Goal: Information Seeking & Learning: Check status

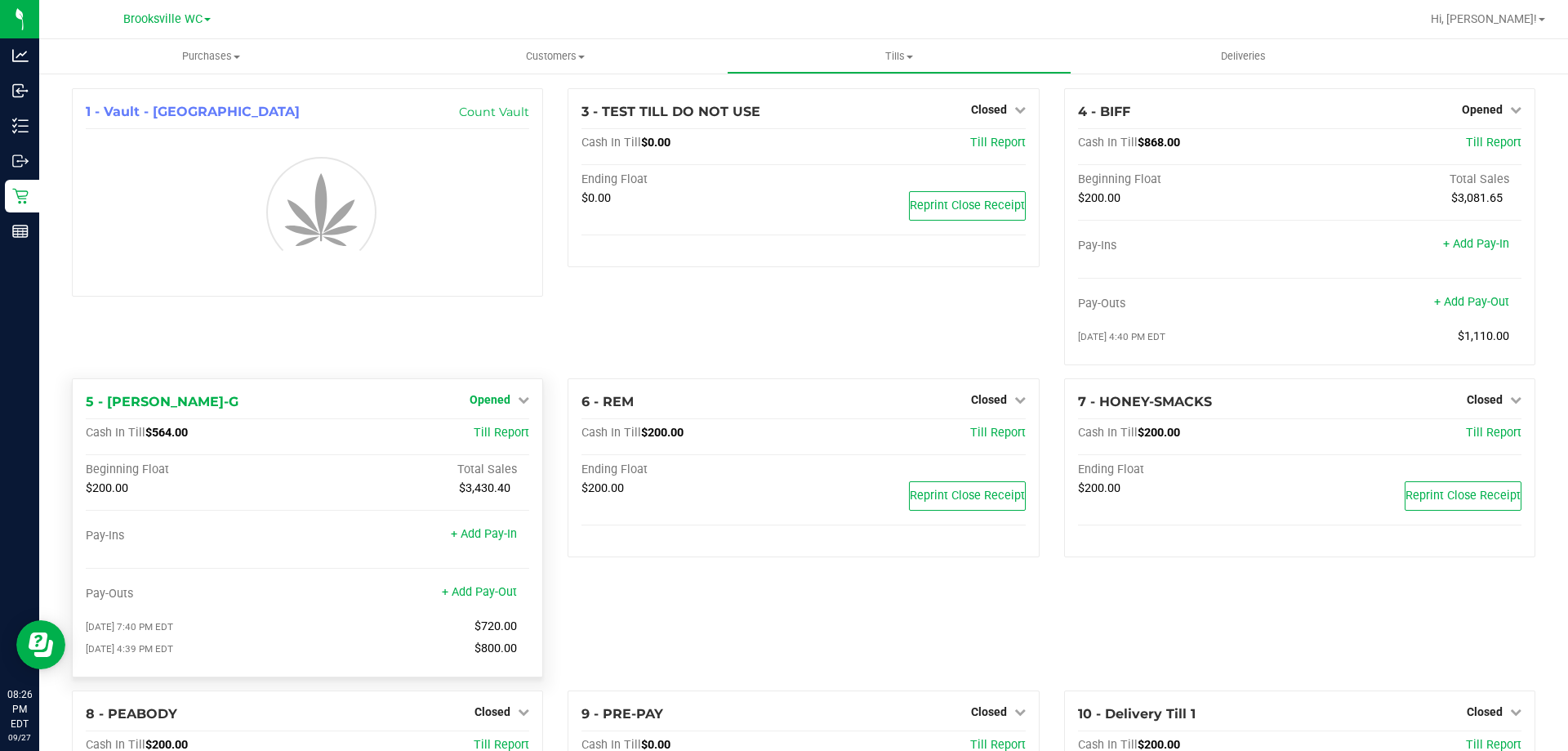
click at [515, 327] on div "1 - Vault - Brooksville Count Vault 3 - TEST TILL DO NOT USE Closed Open Till C…" at bounding box center [804, 485] width 1488 height 794
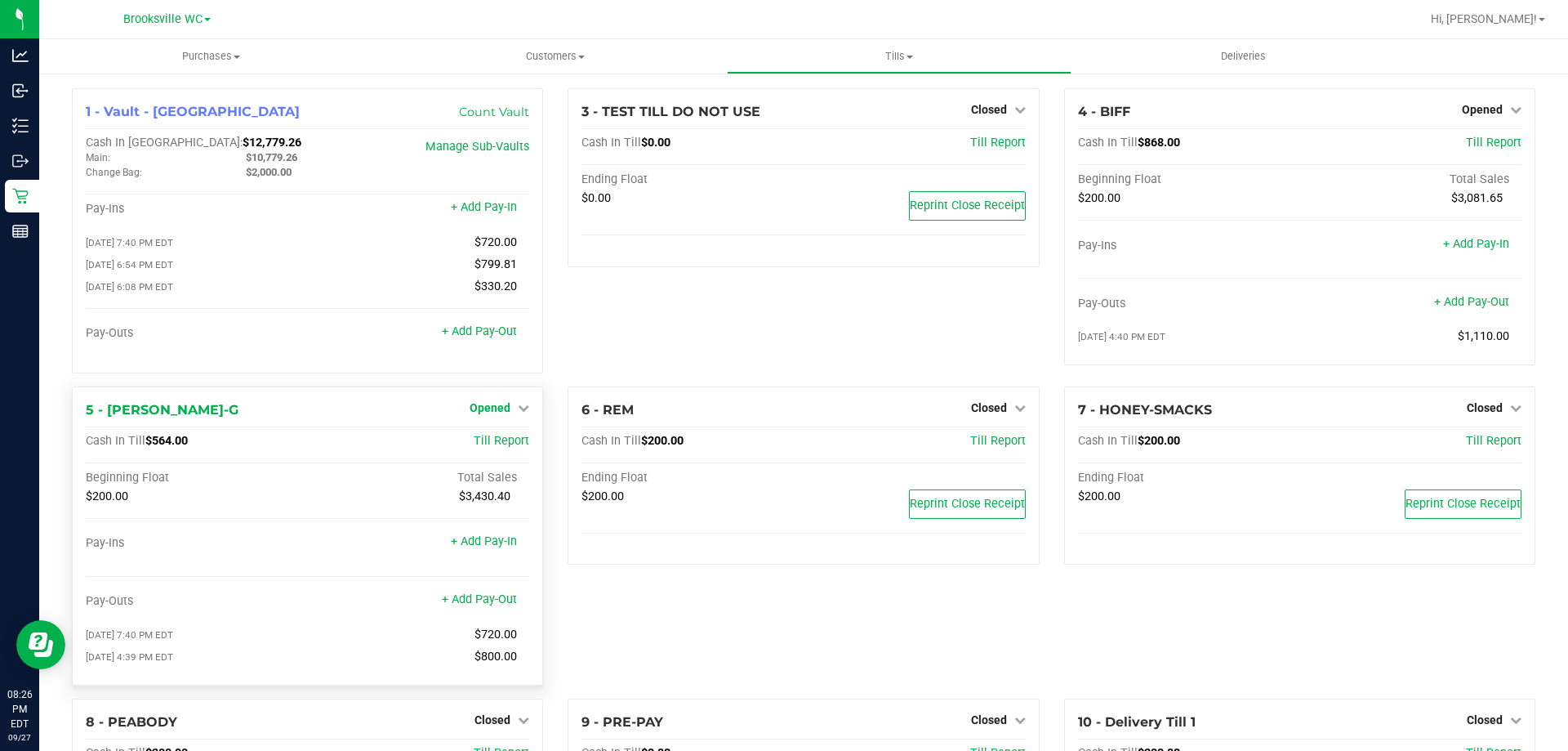
click at [511, 404] on div "Opened" at bounding box center [499, 407] width 60 height 20
click at [512, 412] on link "Opened" at bounding box center [499, 407] width 60 height 13
click at [502, 448] on link "Close Till" at bounding box center [492, 441] width 44 height 13
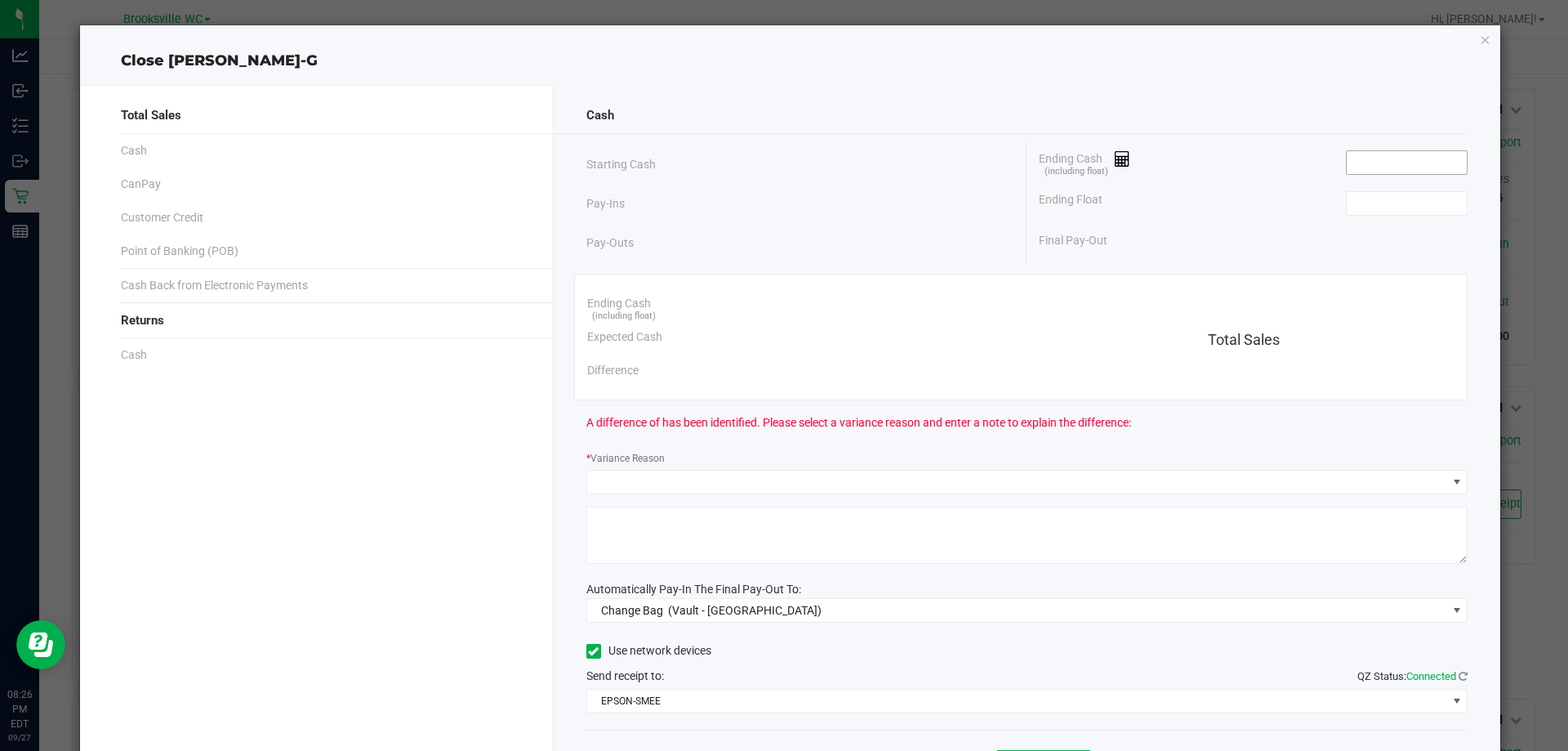
click at [1393, 156] on input at bounding box center [1407, 162] width 120 height 23
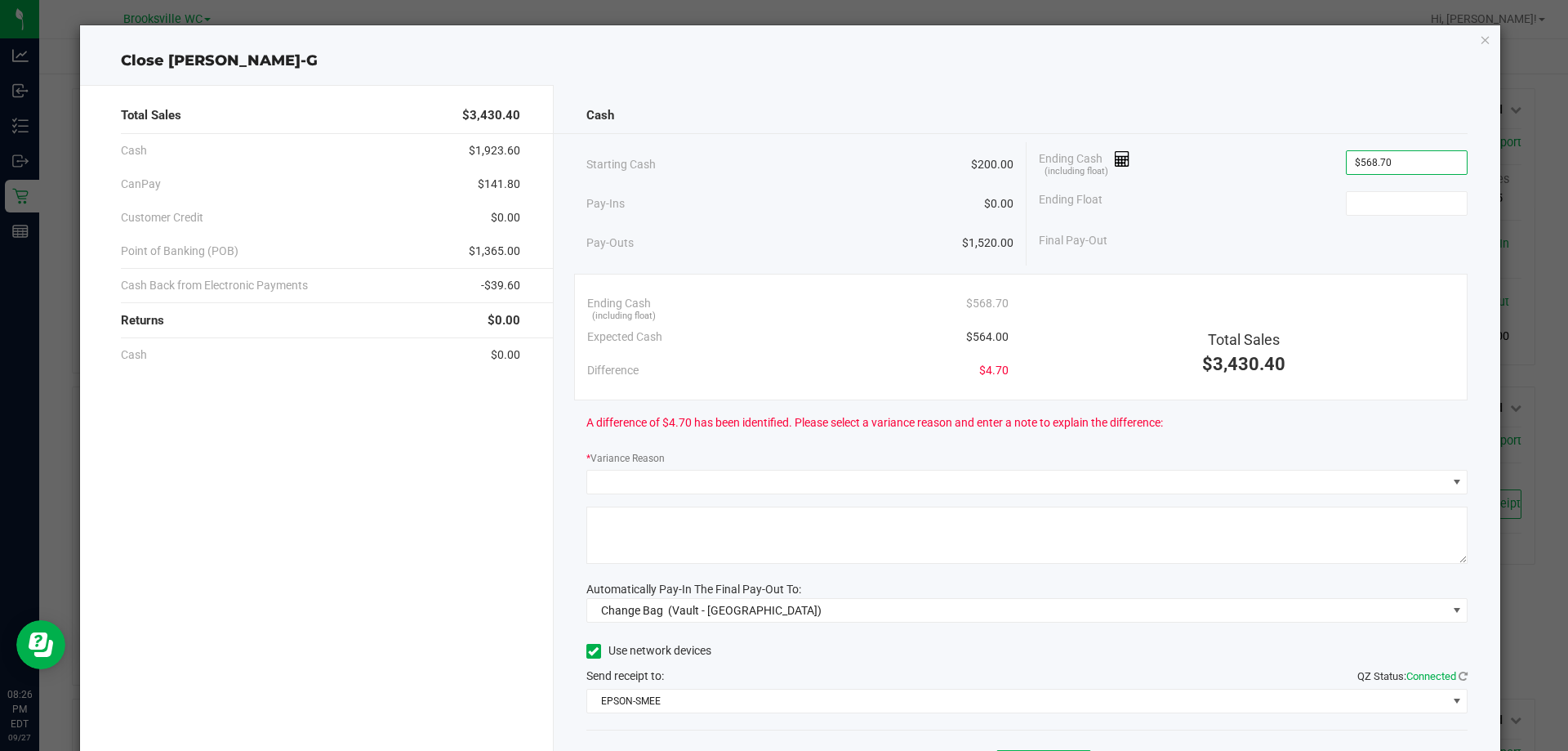
click at [1294, 95] on div "Cash Starting Cash $200.00 Pay-Ins $0.00 Pay-Outs $1,520.00 Ending Cash (includ…" at bounding box center [1027, 453] width 948 height 736
click at [1394, 164] on input "568.7" at bounding box center [1407, 162] width 120 height 23
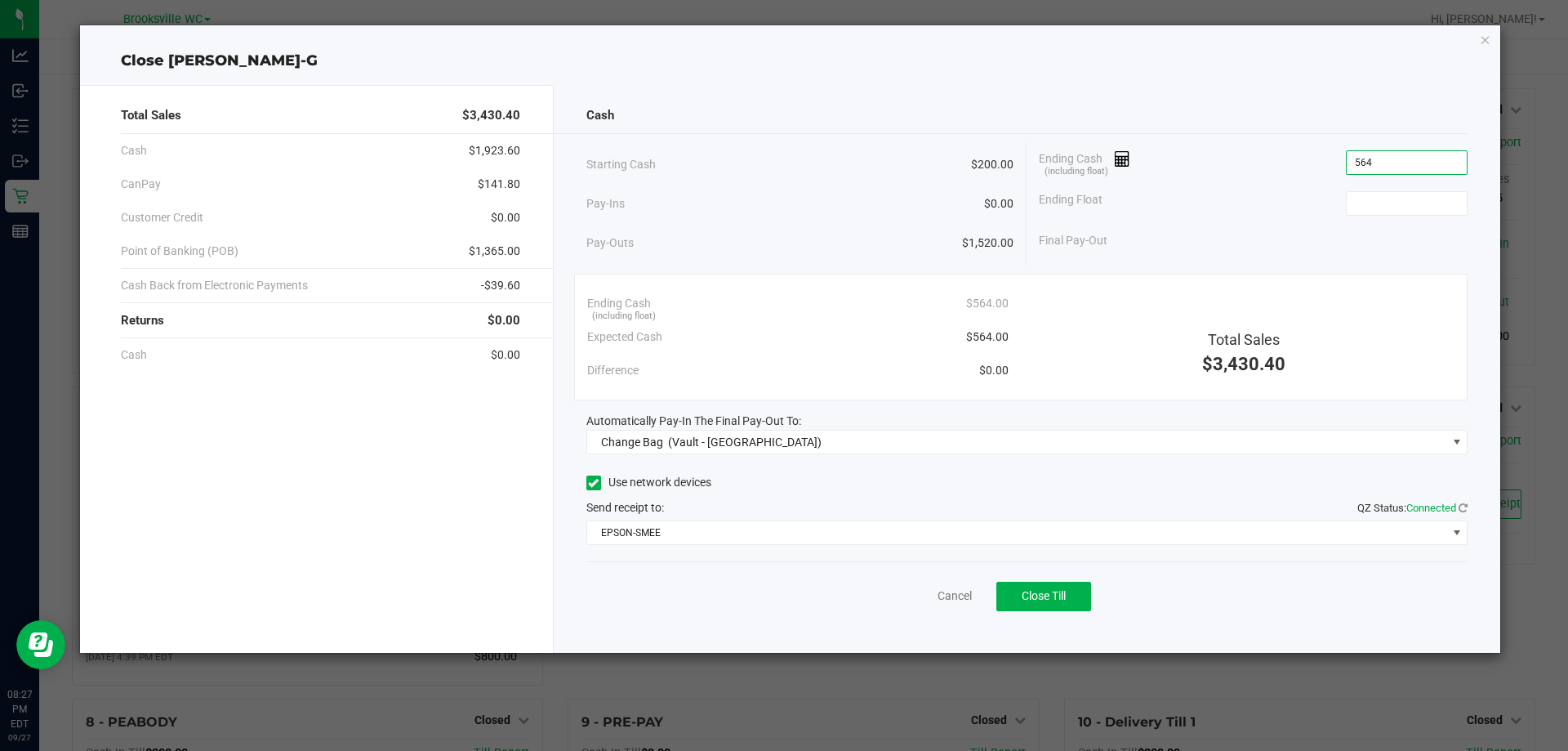
type input "$564.00"
click at [1381, 113] on div "Cash" at bounding box center [1027, 115] width 882 height 35
click at [1397, 210] on input at bounding box center [1407, 203] width 120 height 23
type input "$200.00"
click at [1253, 100] on div "Cash" at bounding box center [1027, 115] width 882 height 35
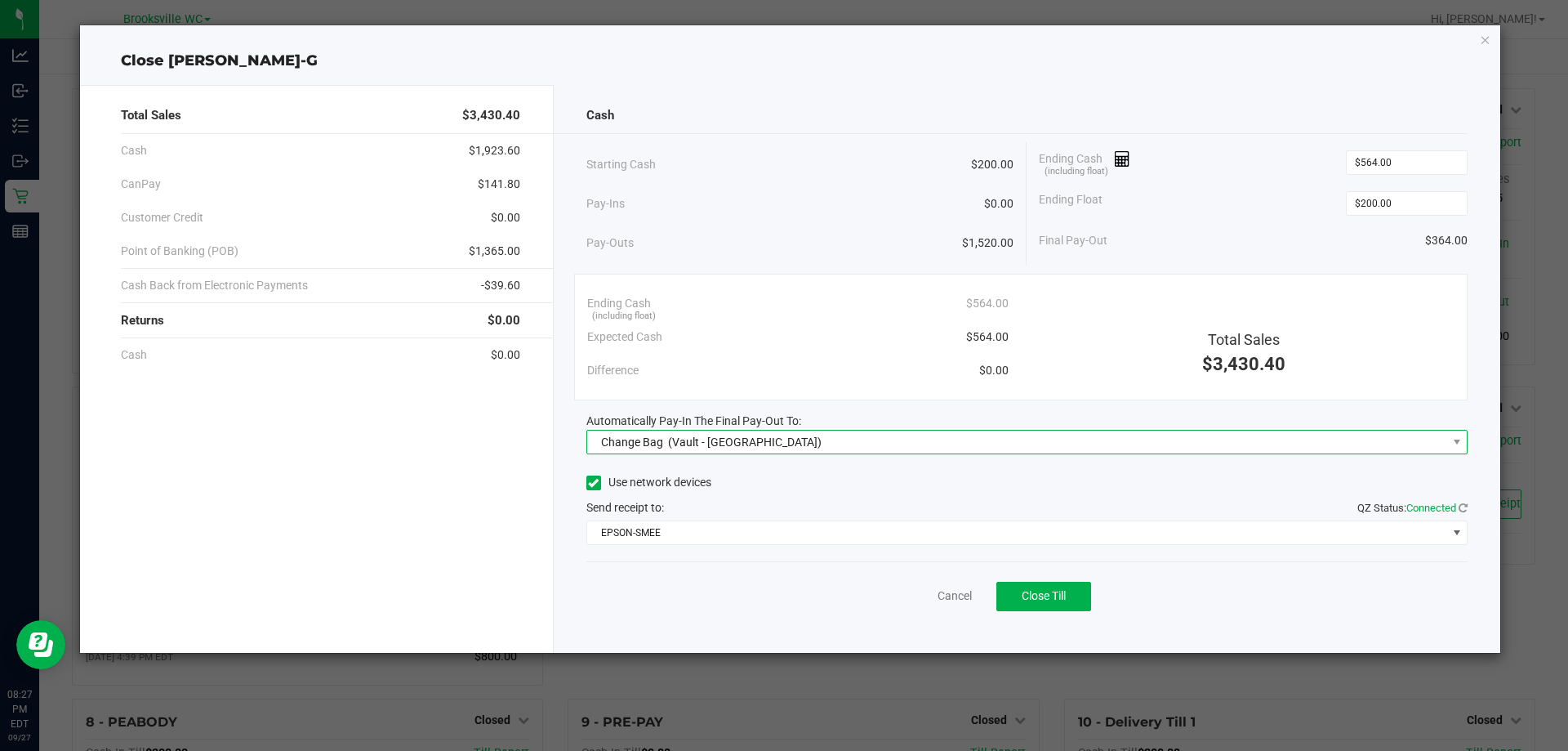
click at [760, 438] on span "(Vault - Brooksville)" at bounding box center [745, 442] width 154 height 13
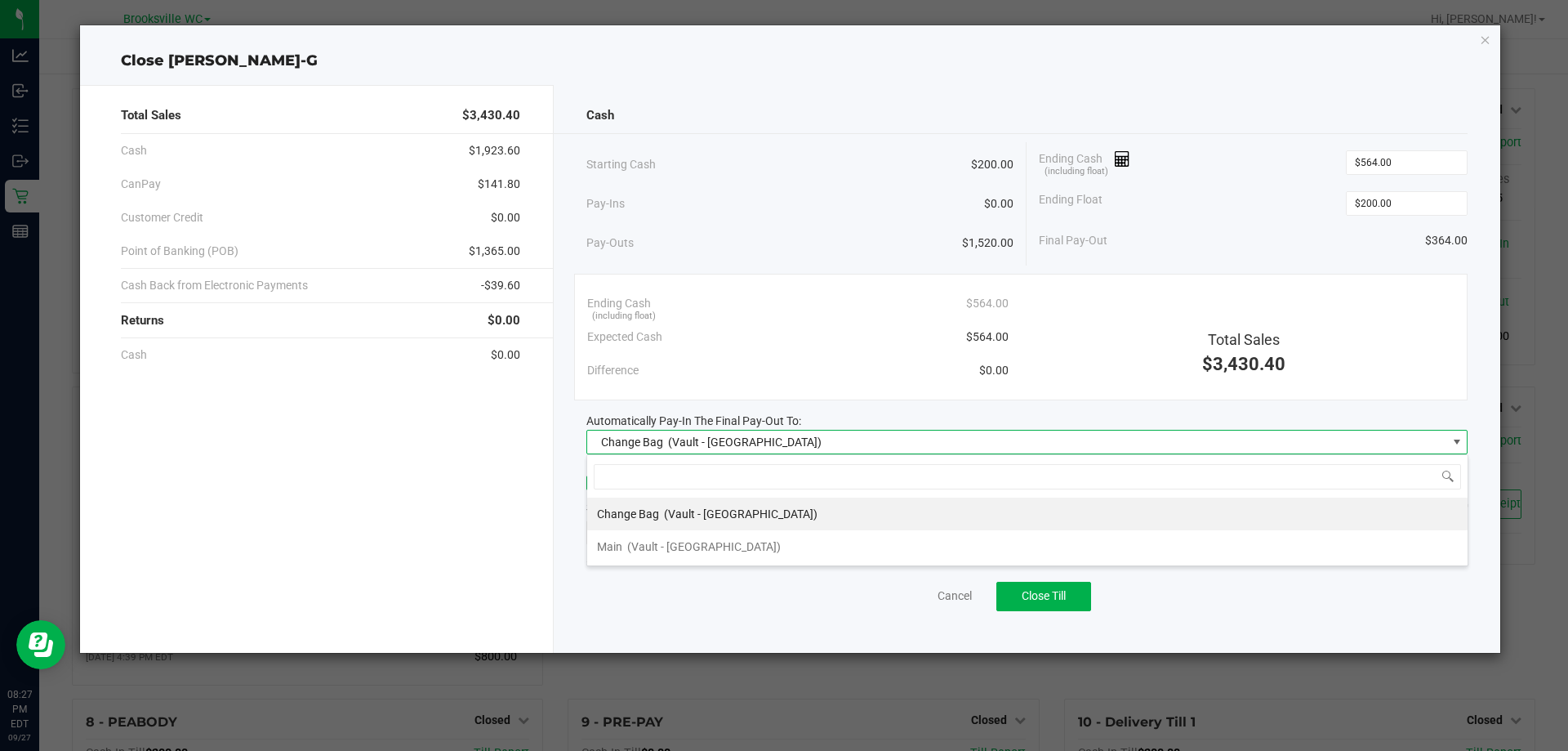
scroll to position [24, 882]
click at [759, 207] on div "Pay-Ins $0.00" at bounding box center [800, 204] width 428 height 34
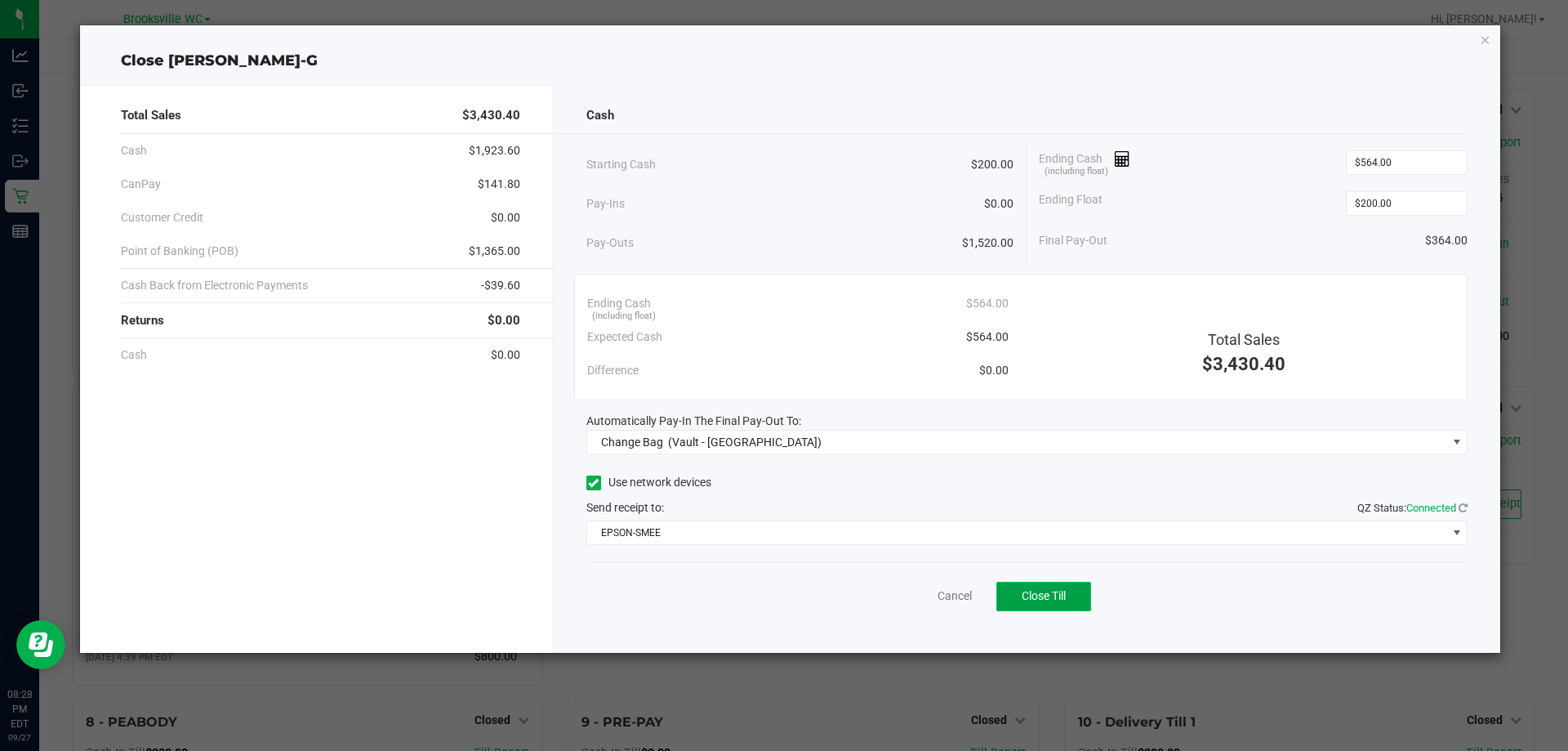
click at [1012, 603] on button "Close Till" at bounding box center [1043, 596] width 95 height 30
click at [1487, 38] on icon "button" at bounding box center [1486, 39] width 11 height 20
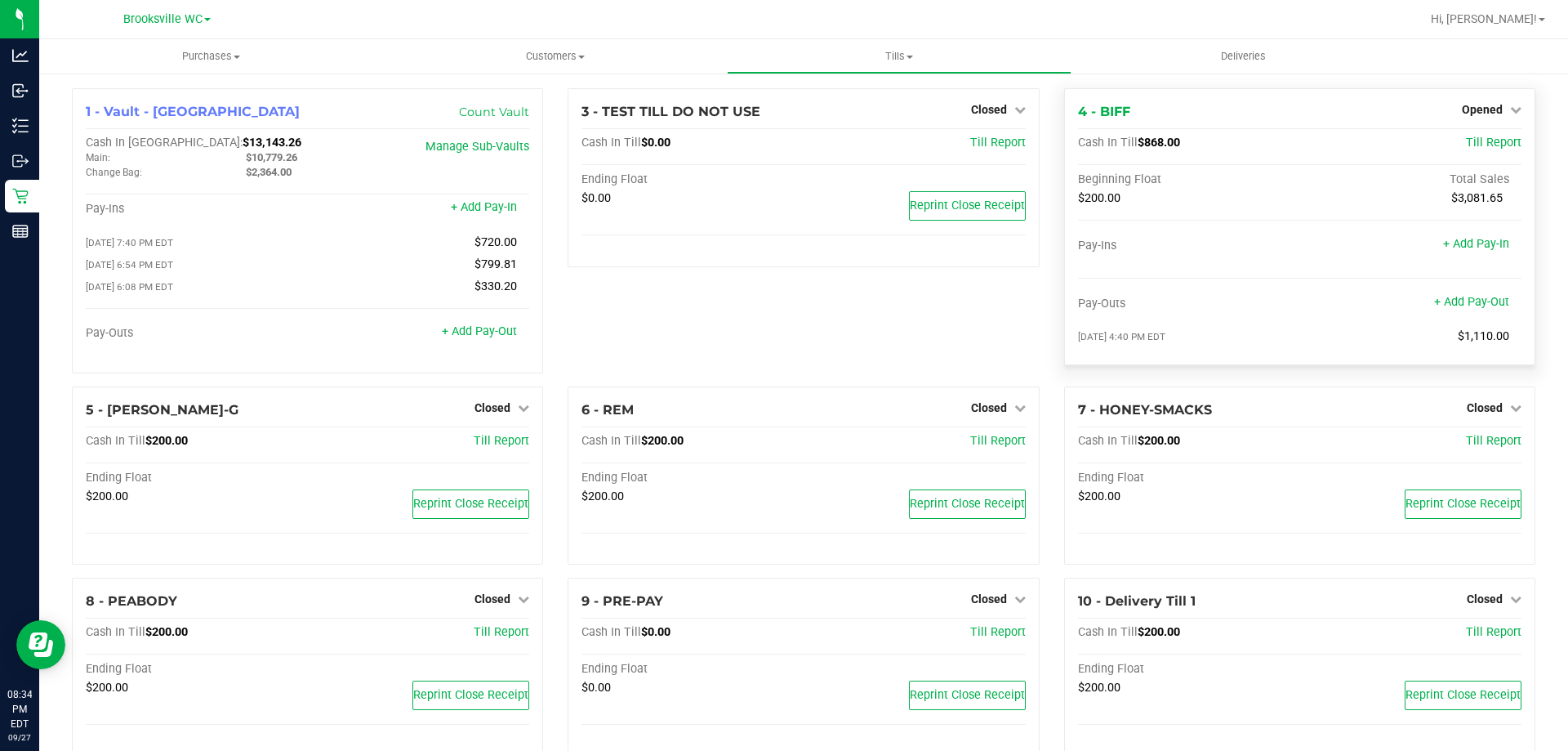
click at [1489, 117] on div "Opened" at bounding box center [1492, 109] width 60 height 20
click at [1486, 110] on span "Opened" at bounding box center [1482, 109] width 41 height 13
click at [1474, 142] on link "Close Till" at bounding box center [1484, 143] width 44 height 13
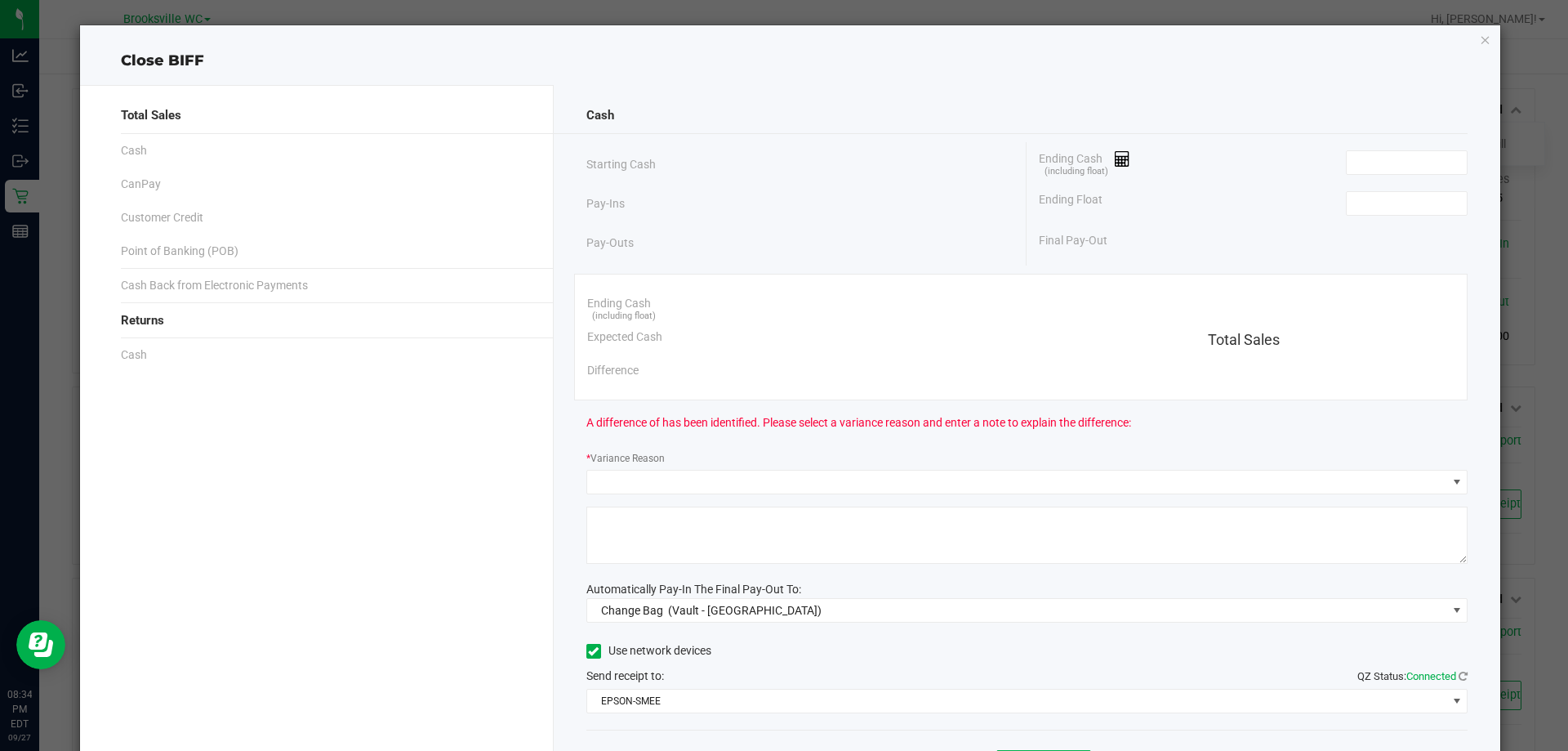
click at [1348, 189] on div "Ending Float" at bounding box center [1253, 203] width 429 height 41
click at [1348, 201] on input at bounding box center [1407, 203] width 120 height 23
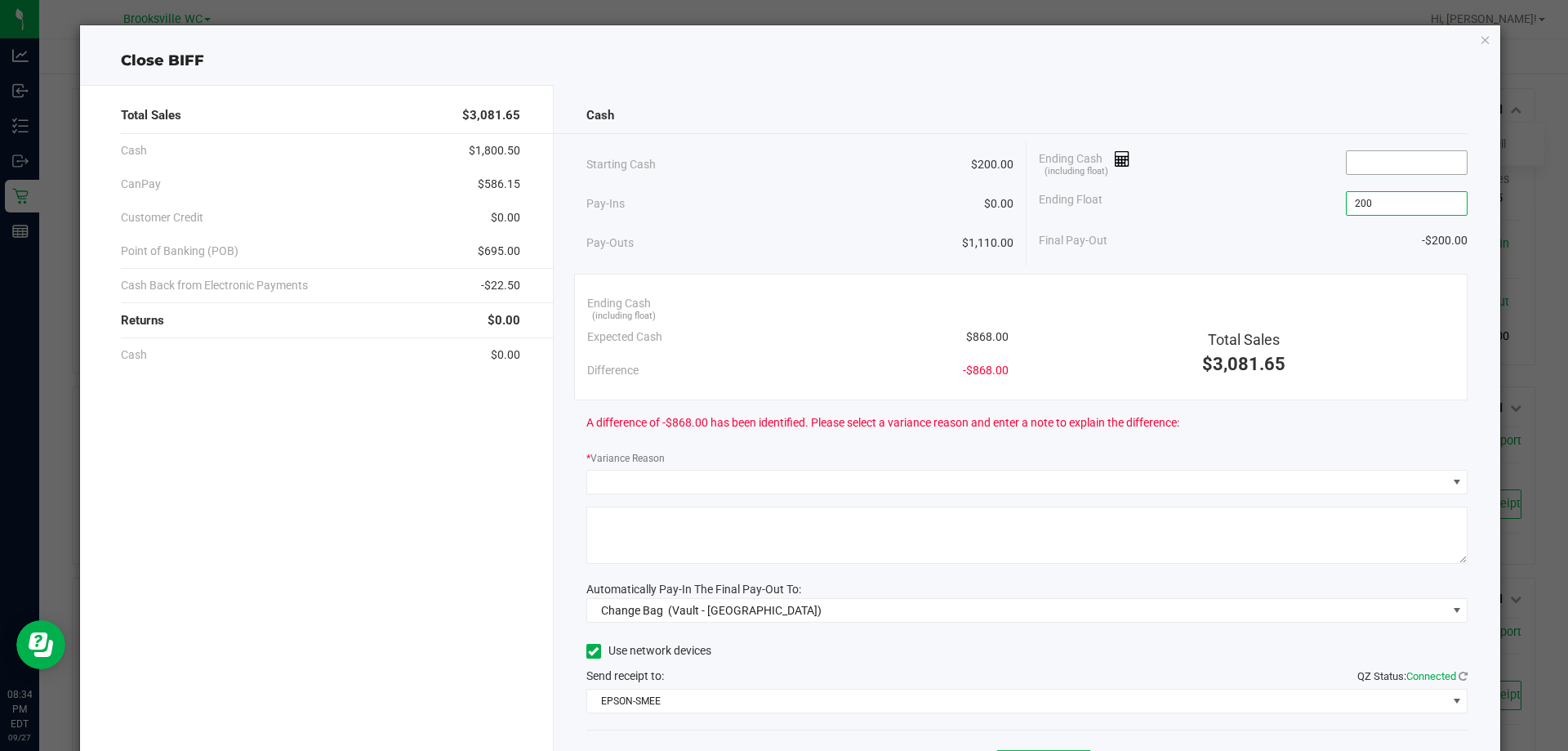
type input "$200.00"
click at [1392, 162] on input at bounding box center [1407, 162] width 120 height 23
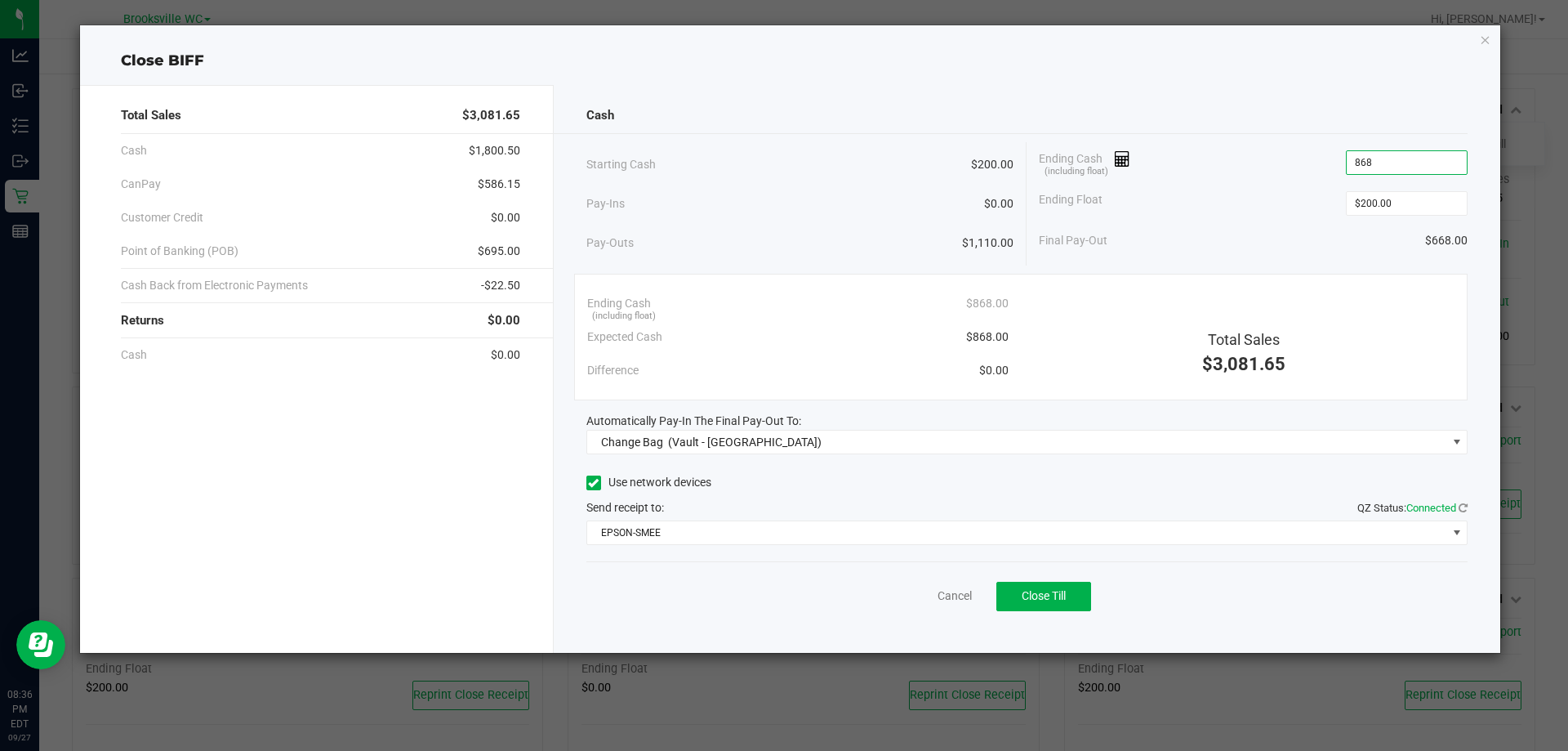
type input "$868.00"
click at [1306, 109] on div "Cash" at bounding box center [1027, 115] width 882 height 35
click at [670, 610] on div "Cancel Close Till" at bounding box center [1027, 593] width 882 height 63
click at [1059, 601] on span "Close Till" at bounding box center [1043, 596] width 44 height 13
click at [1484, 35] on icon "button" at bounding box center [1486, 39] width 11 height 20
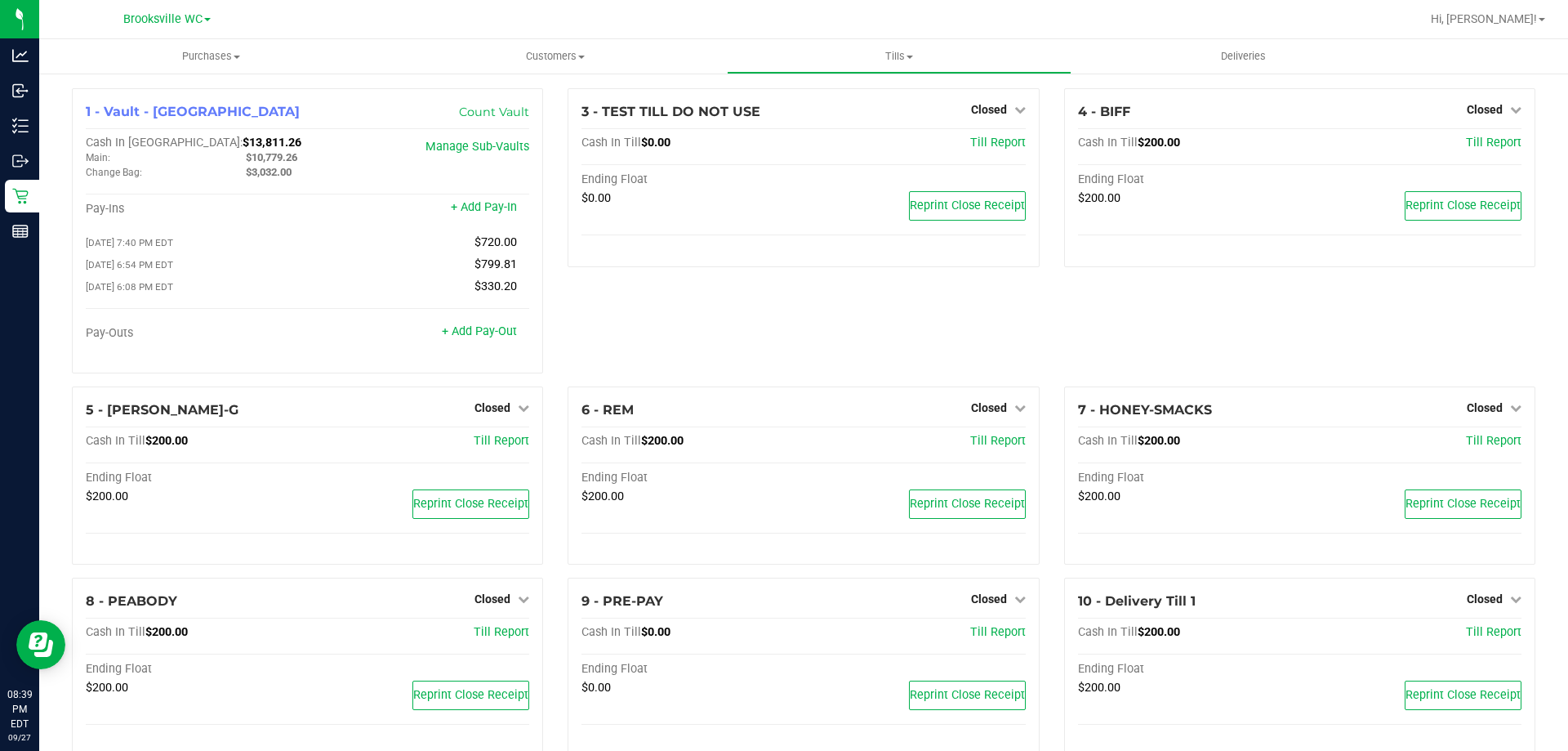
click at [638, 339] on div "3 - TEST TILL DO NOT USE Closed Open Till Cash In Till $0.00 Till Report Ending…" at bounding box center [803, 238] width 495 height 299
click at [492, 336] on link "+ Add Pay-Out" at bounding box center [479, 332] width 75 height 14
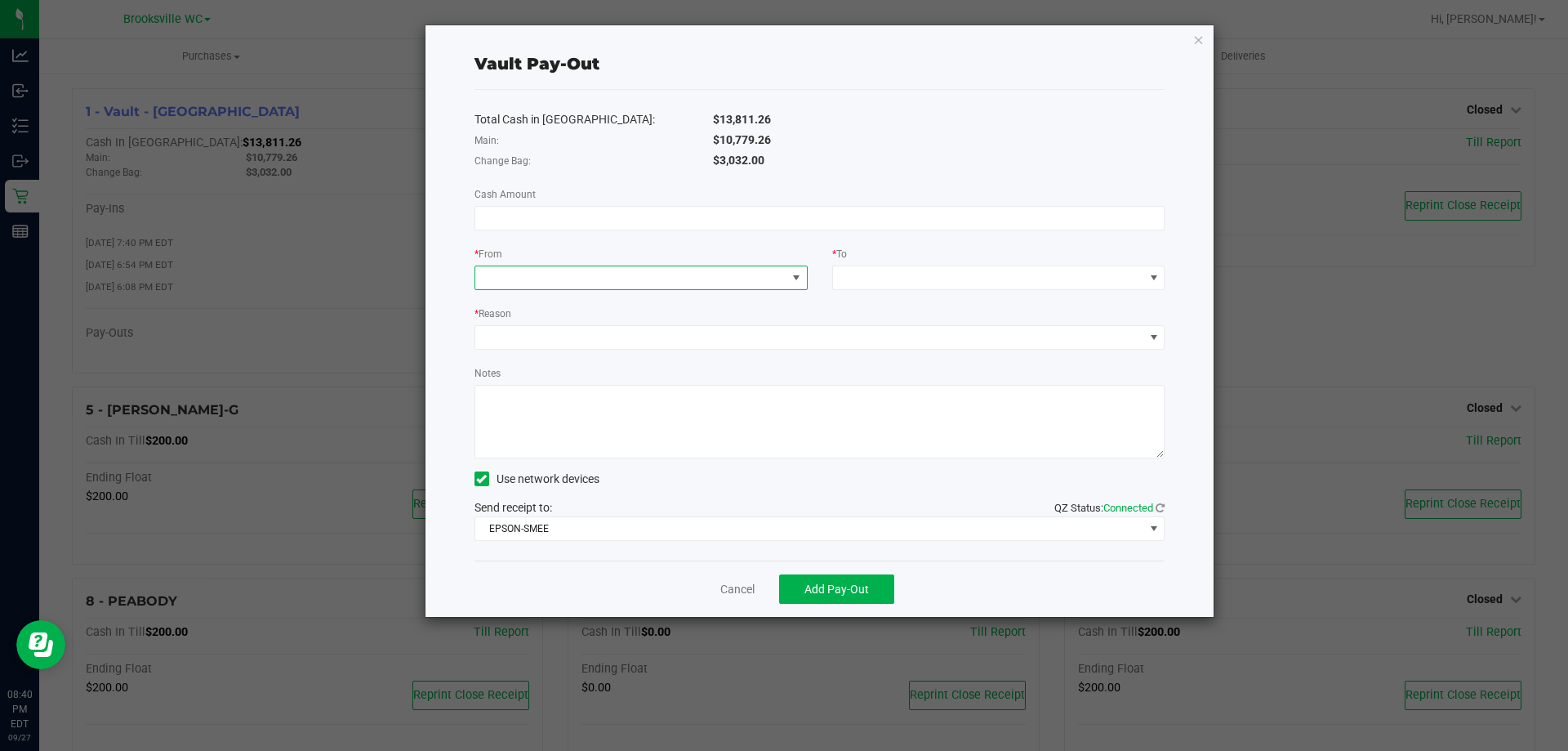
click at [797, 273] on span at bounding box center [796, 277] width 13 height 13
click at [636, 345] on span "(Vault - Brooksville)" at bounding box center [628, 350] width 154 height 13
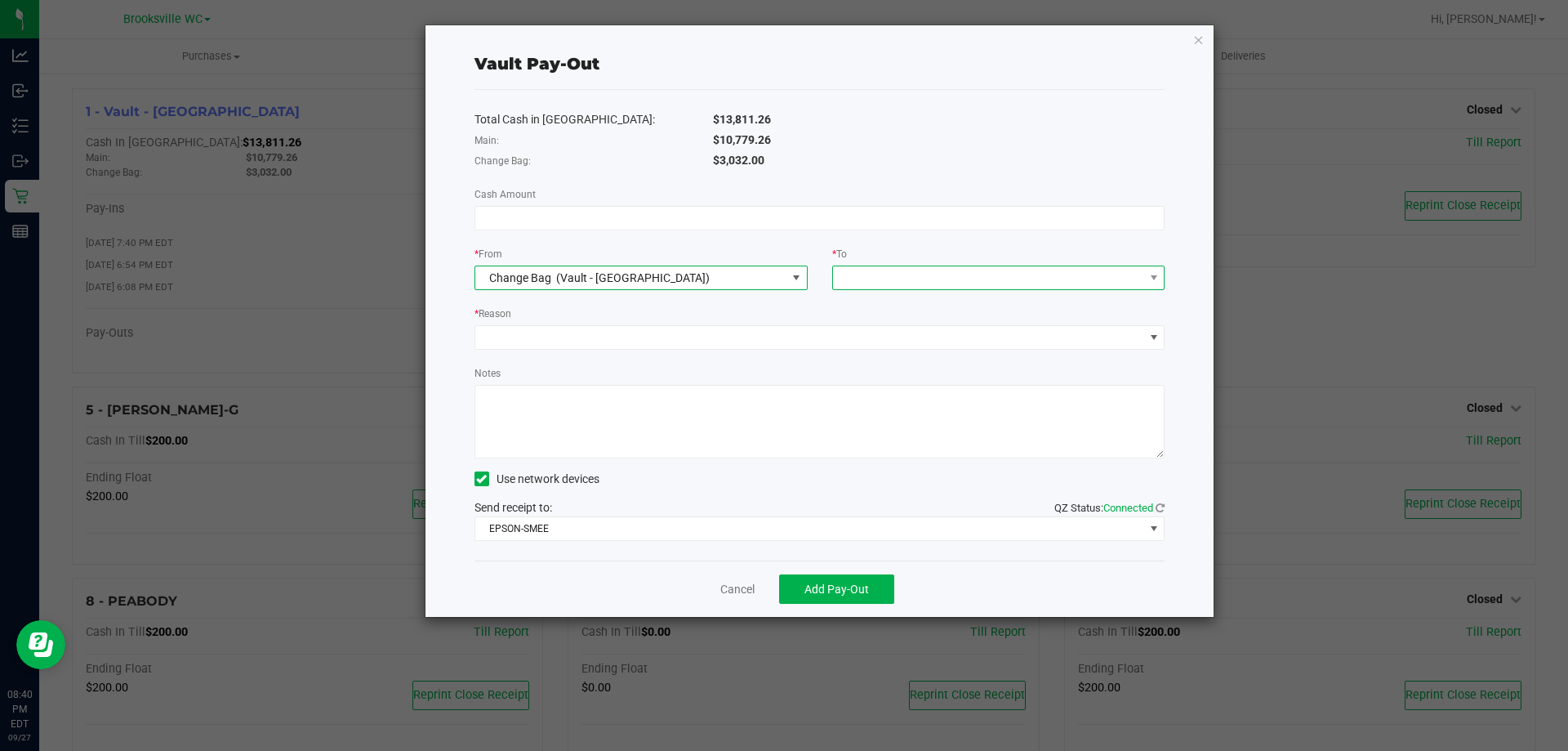
click at [944, 266] on span at bounding box center [999, 278] width 333 height 24
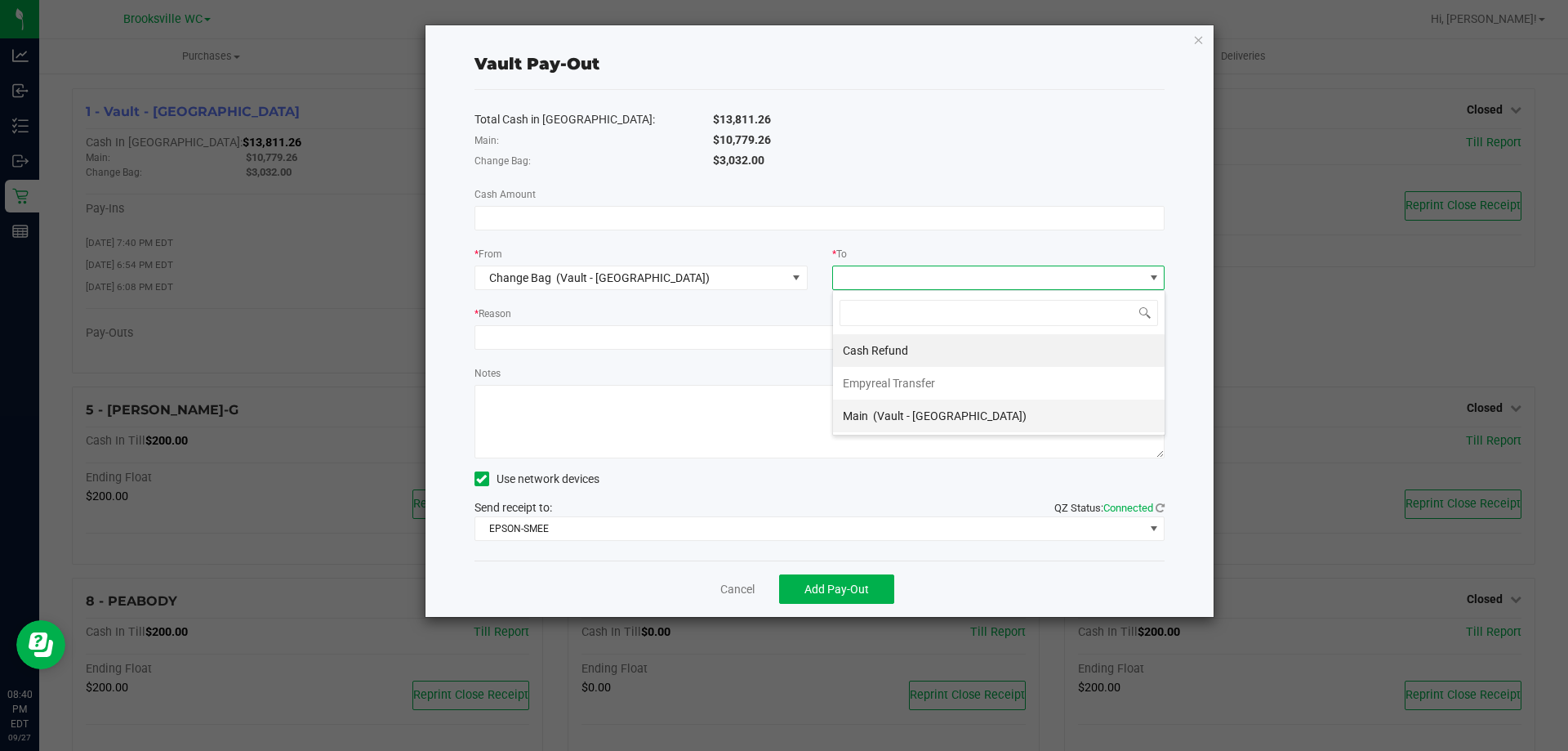
click at [915, 424] on div "Main (Vault - Brooksville)" at bounding box center [935, 416] width 184 height 30
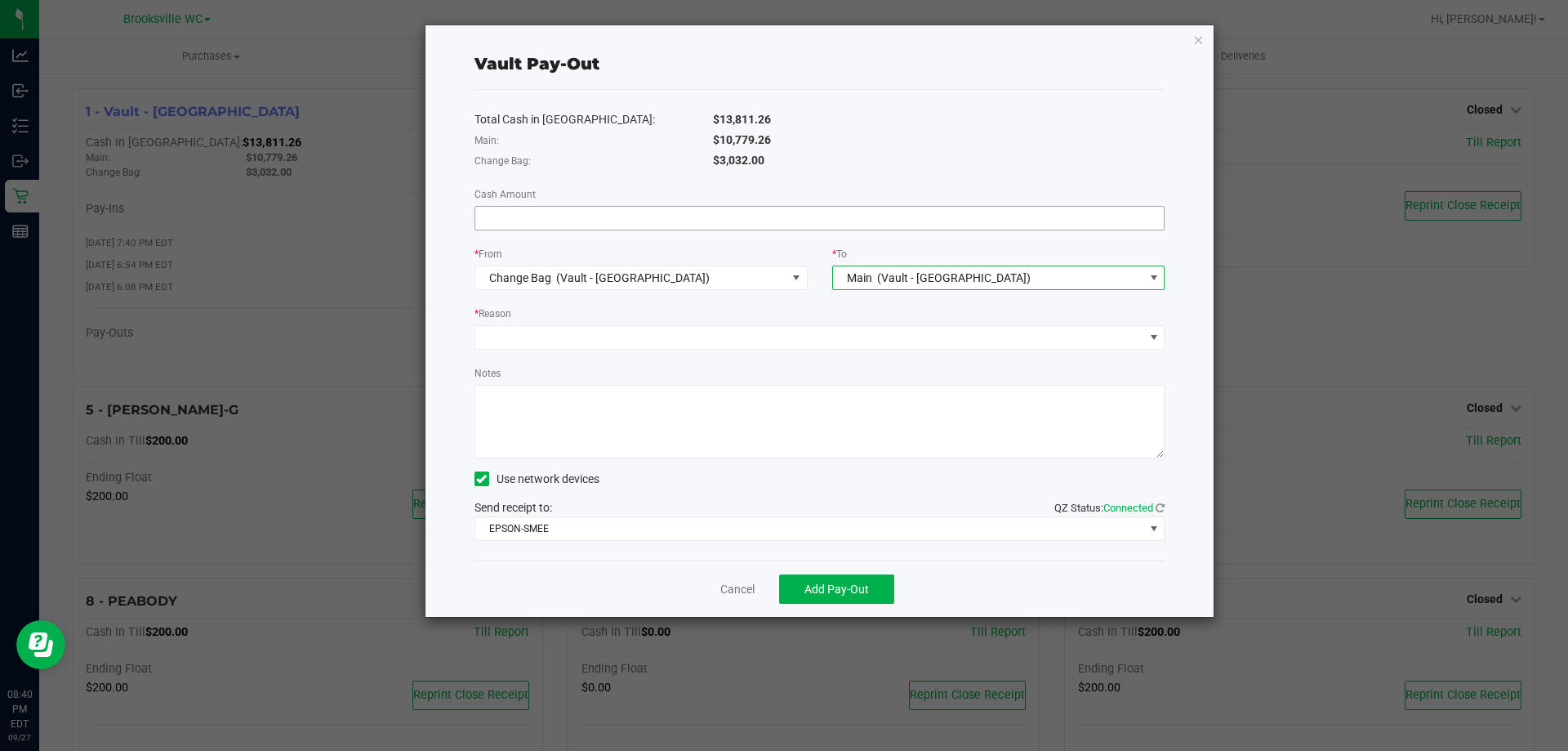
click at [556, 216] on input at bounding box center [820, 218] width 689 height 23
type input "$1,032.00"
click at [576, 350] on div "Total Cash in Vault: $13,811.26 Main: $10,779.26 Change Bag: $3,032.00 Cash Amo…" at bounding box center [820, 326] width 691 height 471
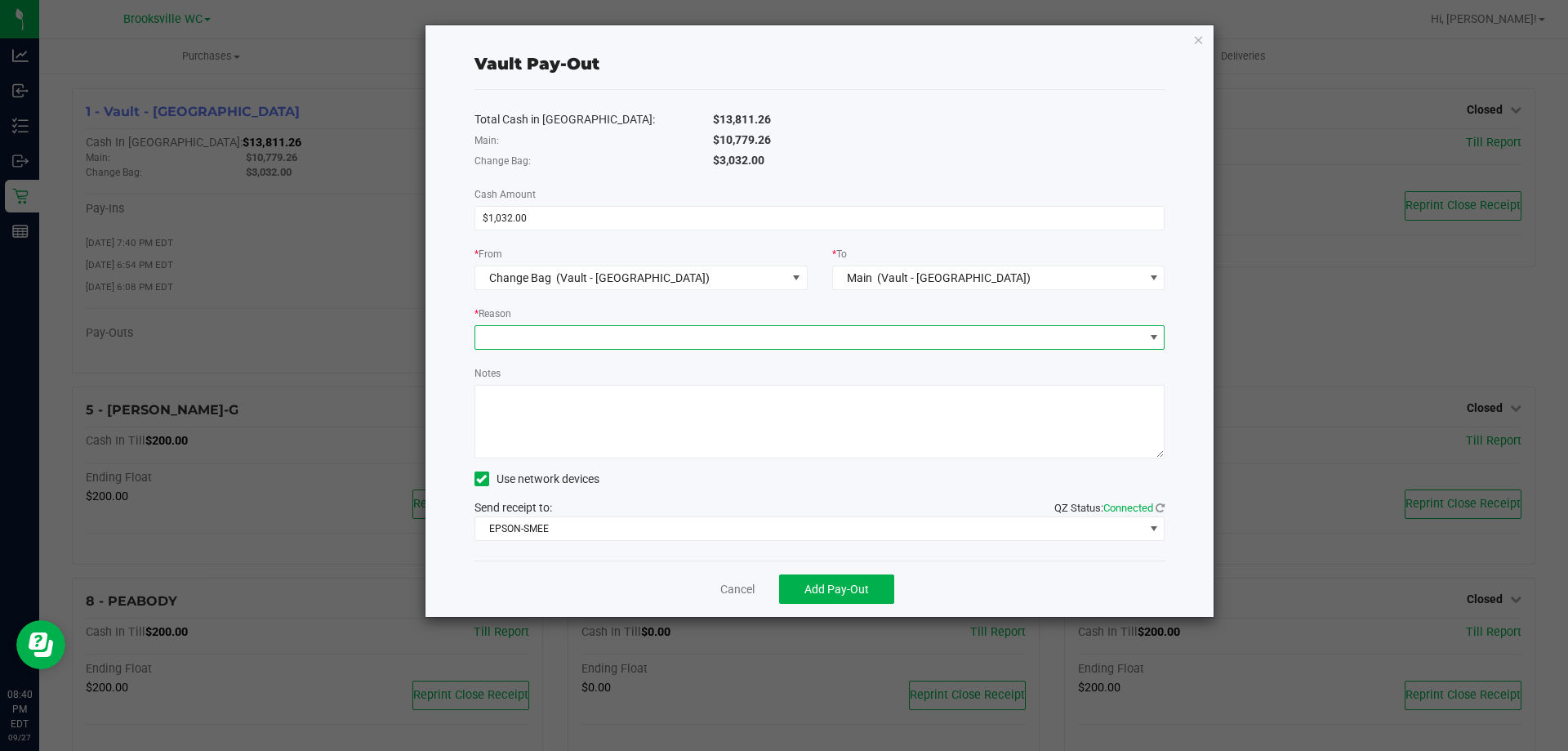
click at [577, 337] on span at bounding box center [810, 338] width 669 height 23
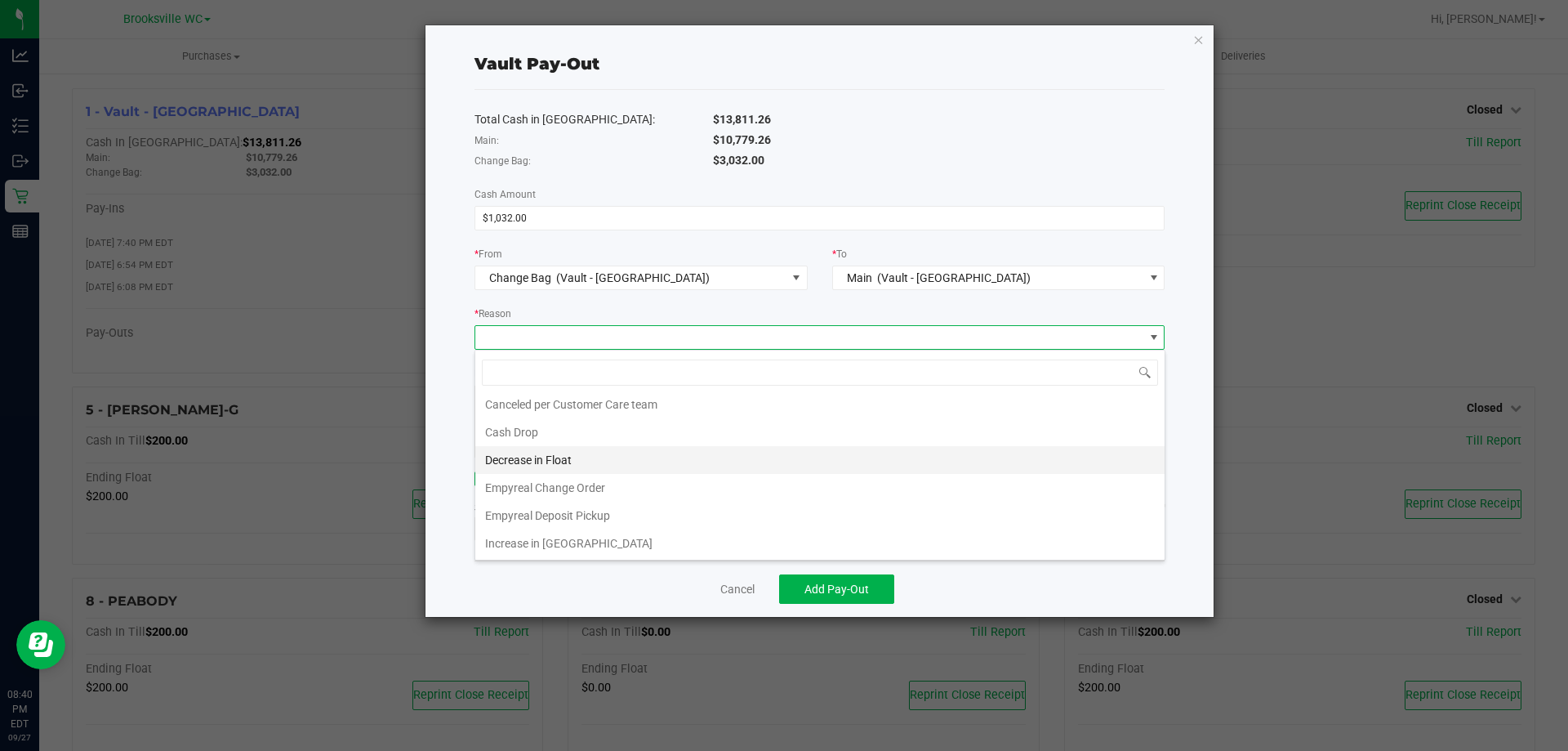
scroll to position [0, 0]
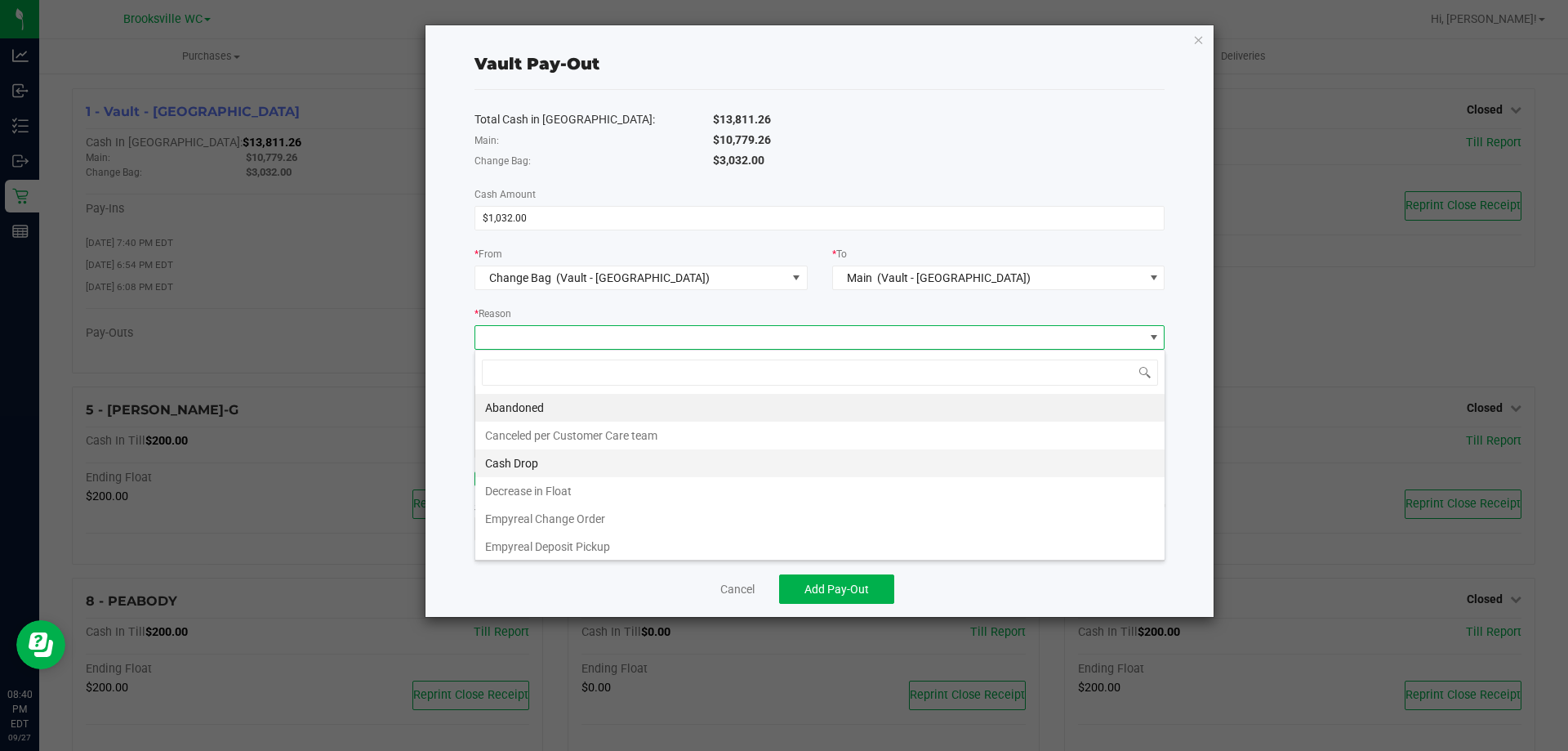
click at [522, 464] on li "Cash Drop" at bounding box center [820, 464] width 689 height 28
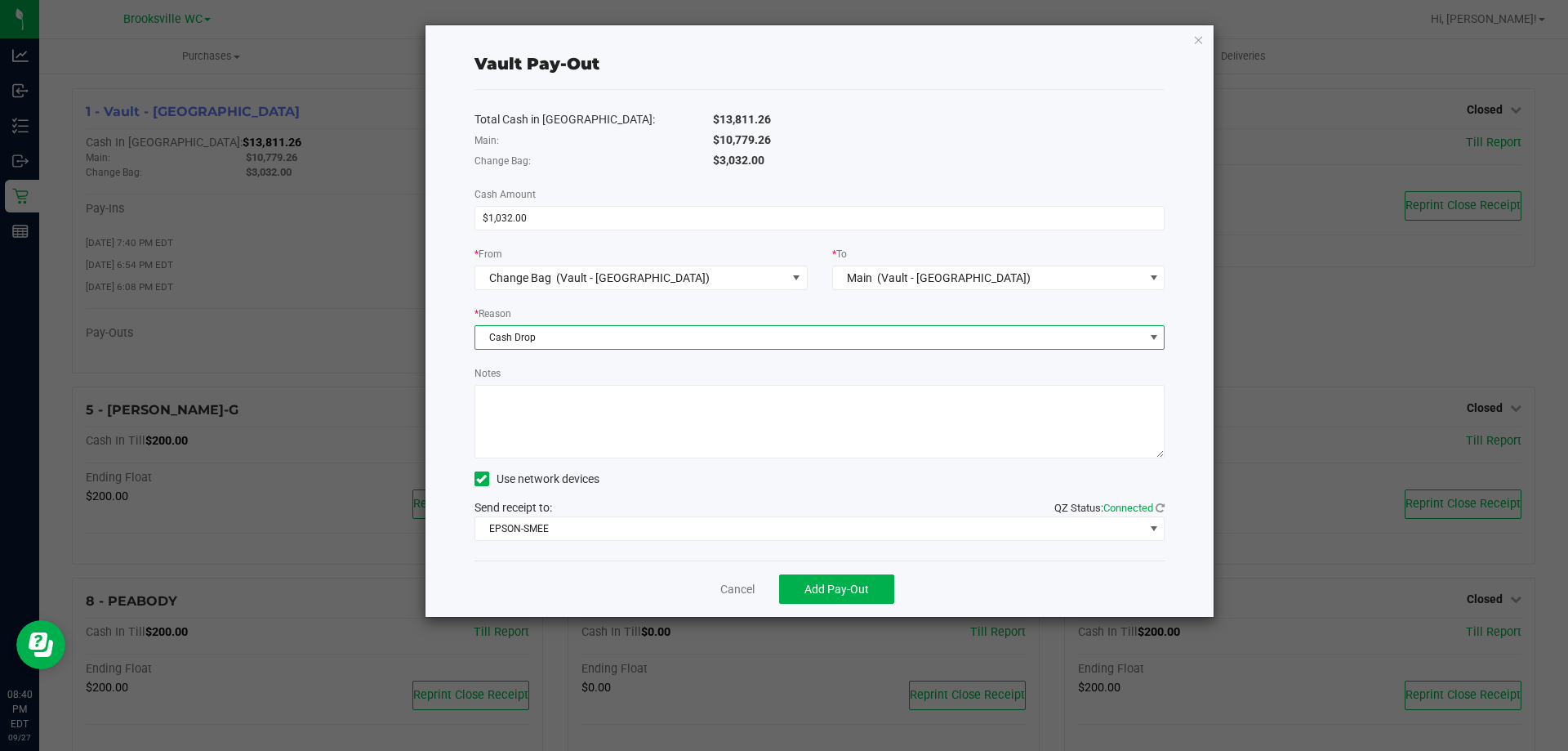
click at [577, 428] on textarea "Notes" at bounding box center [820, 421] width 691 height 74
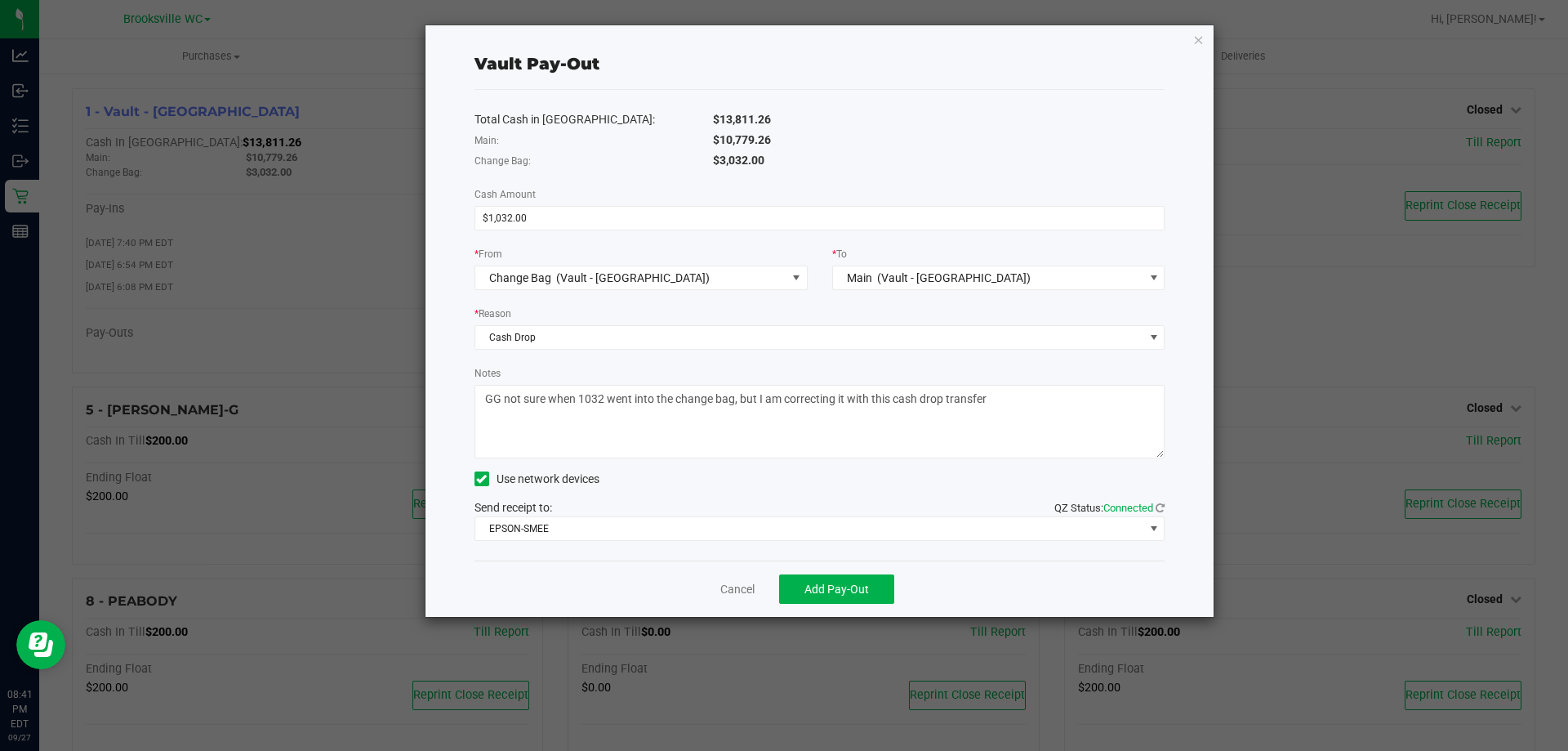
type textarea "GG not sure when 1032 went into the change bag, but I am correcting it with thi…"
click at [449, 376] on div "Vault Pay-Out Total Cash in Vault: $13,811.26 Main: $10,779.26 Change Bag: $3,0…" at bounding box center [819, 320] width 789 height 591
click at [846, 590] on span "Add Pay-Out" at bounding box center [836, 589] width 64 height 13
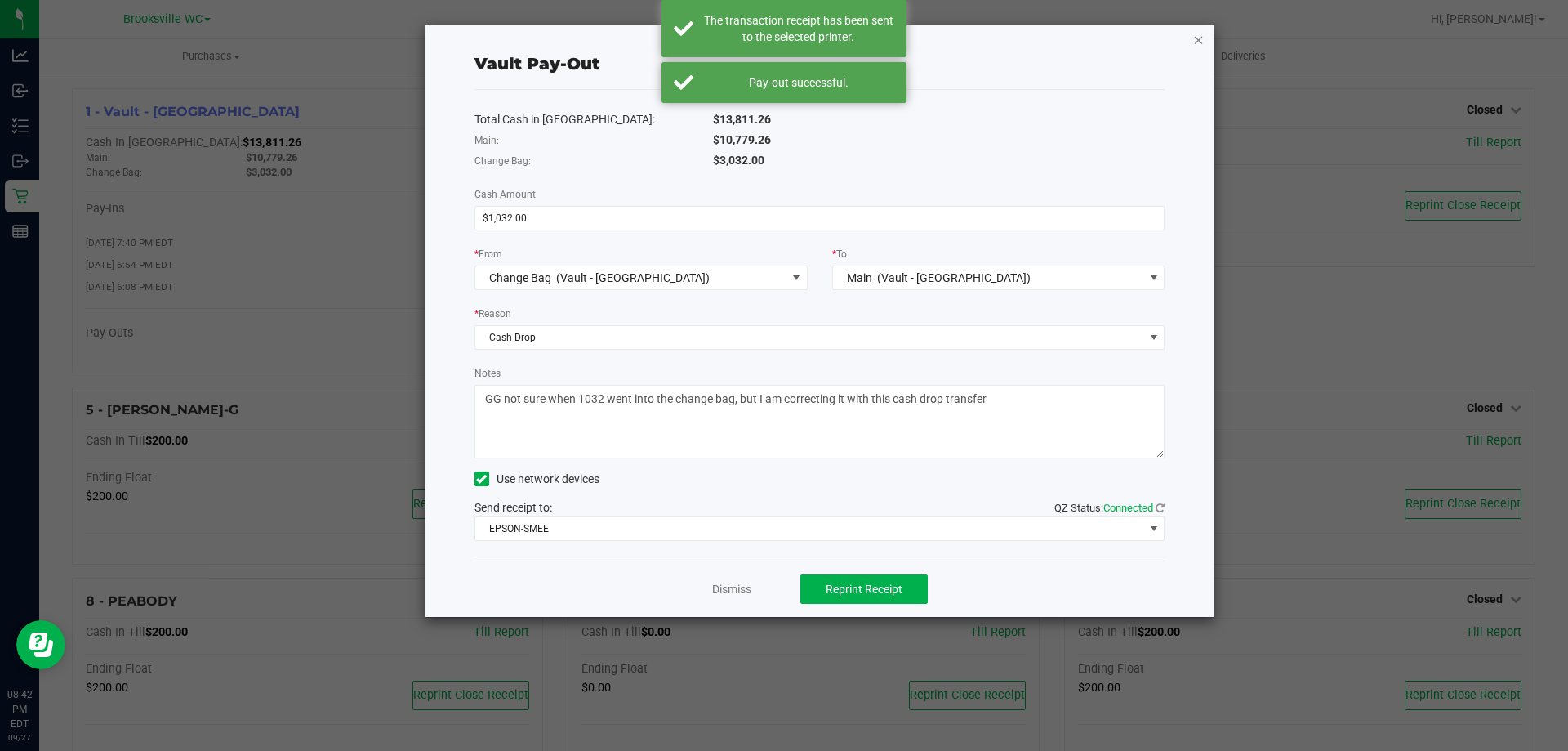
click at [1198, 36] on icon "button" at bounding box center [1198, 39] width 11 height 20
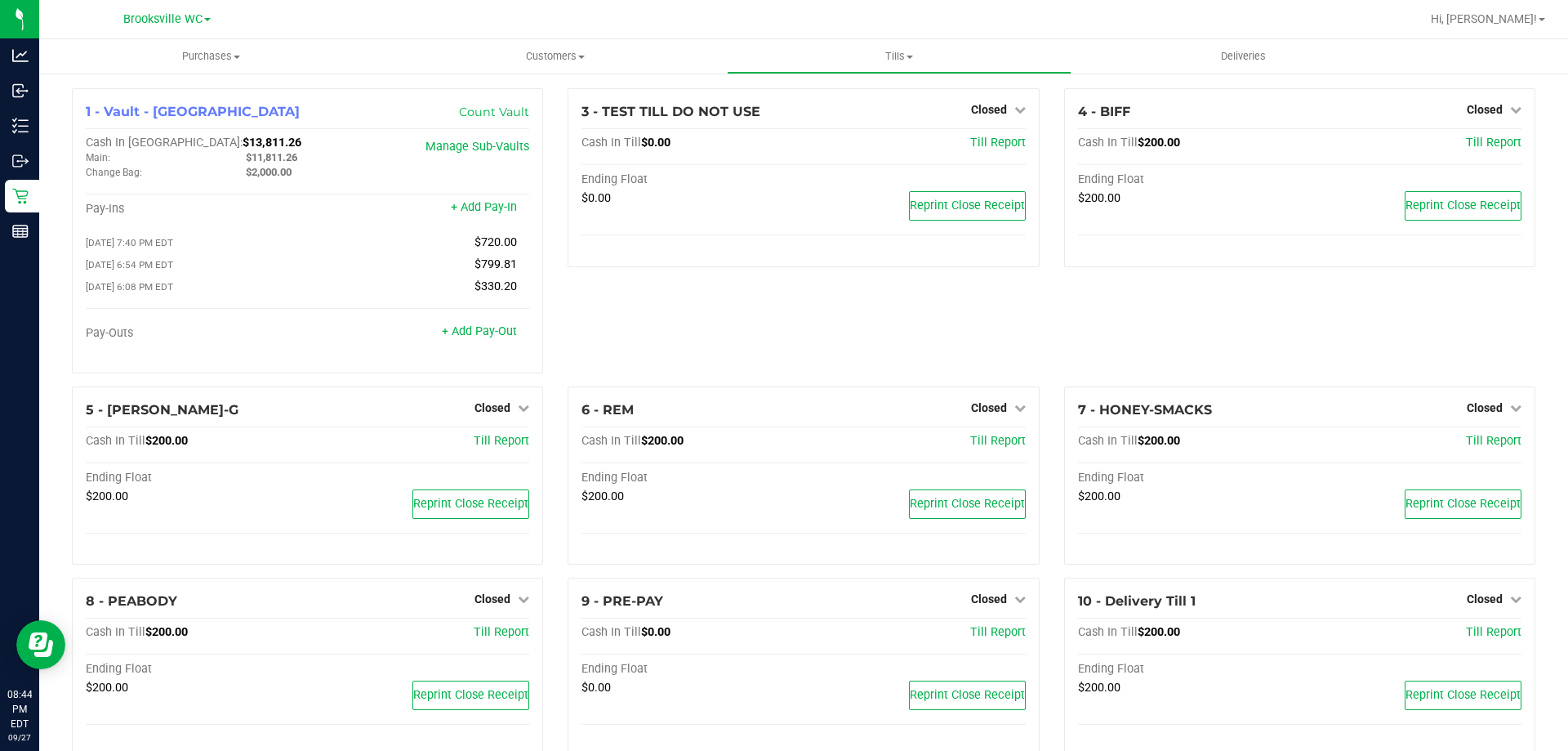
click at [548, 257] on div "1 - Vault - Brooksville Count Vault Cash In Vault: $13,811.26 Main: $11,811.26 …" at bounding box center [307, 238] width 495 height 299
click at [913, 54] on span "Tills" at bounding box center [899, 56] width 342 height 15
click at [844, 117] on span "Reconcile e-payments" at bounding box center [808, 118] width 162 height 14
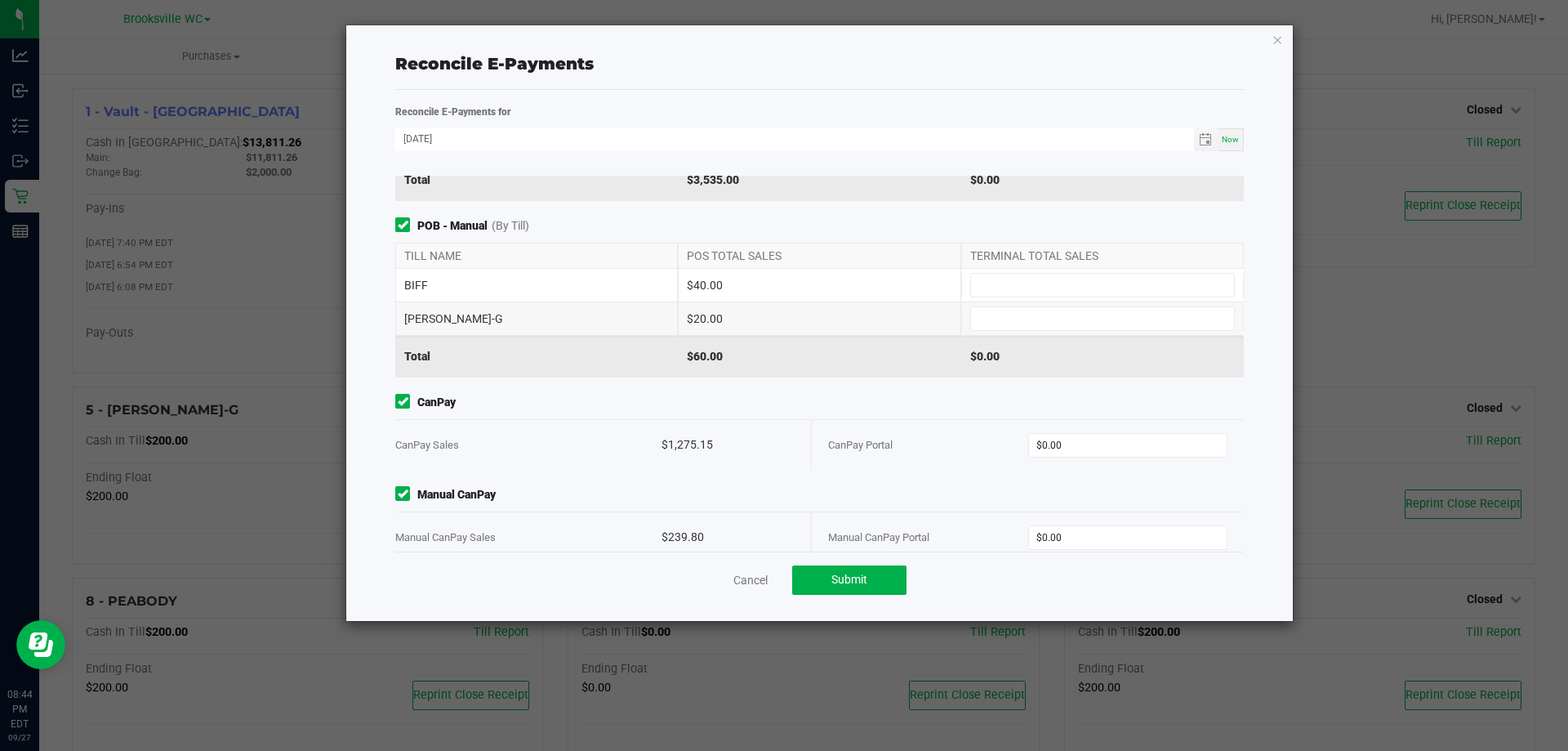
scroll to position [227, 0]
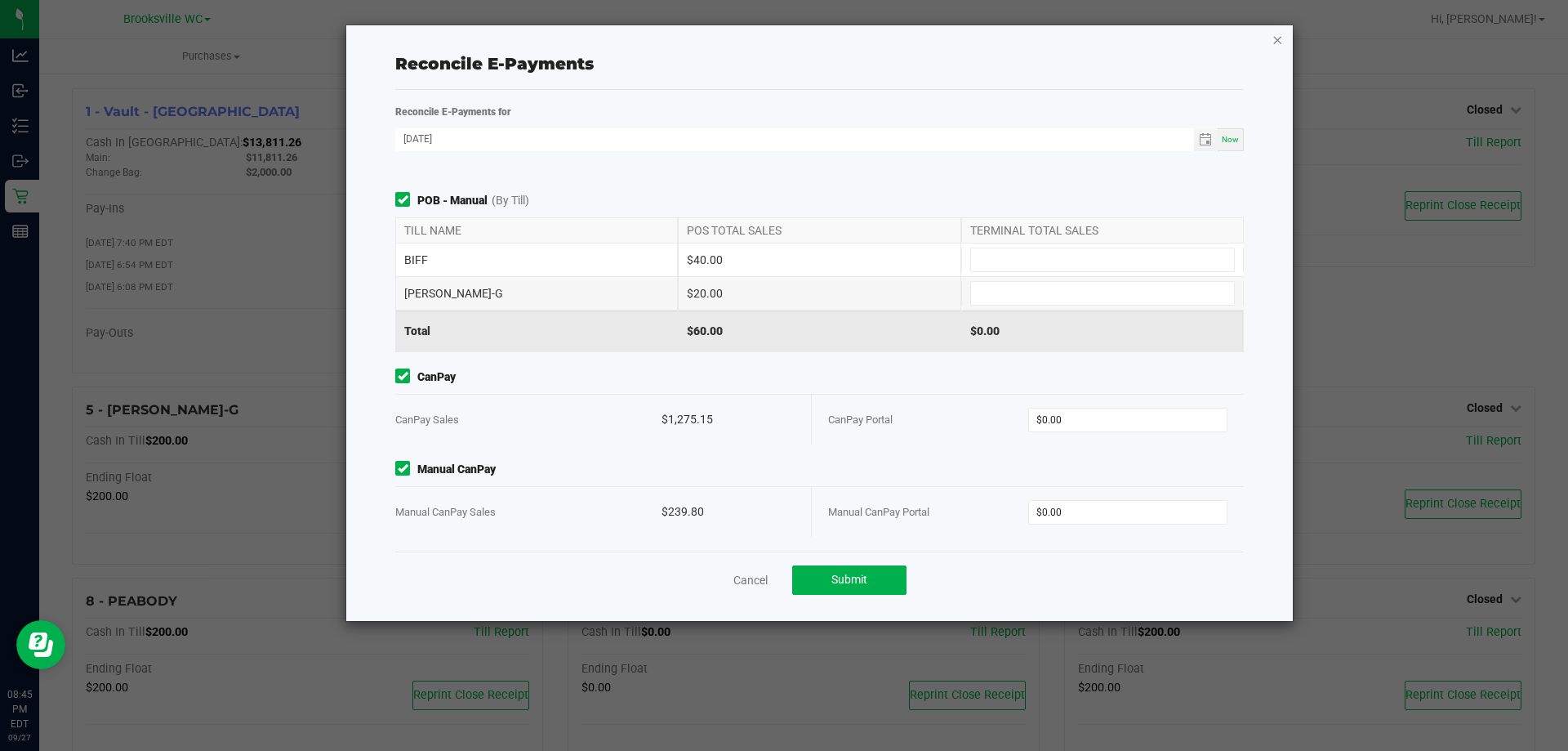
click at [1272, 43] on icon "button" at bounding box center [1276, 39] width 11 height 20
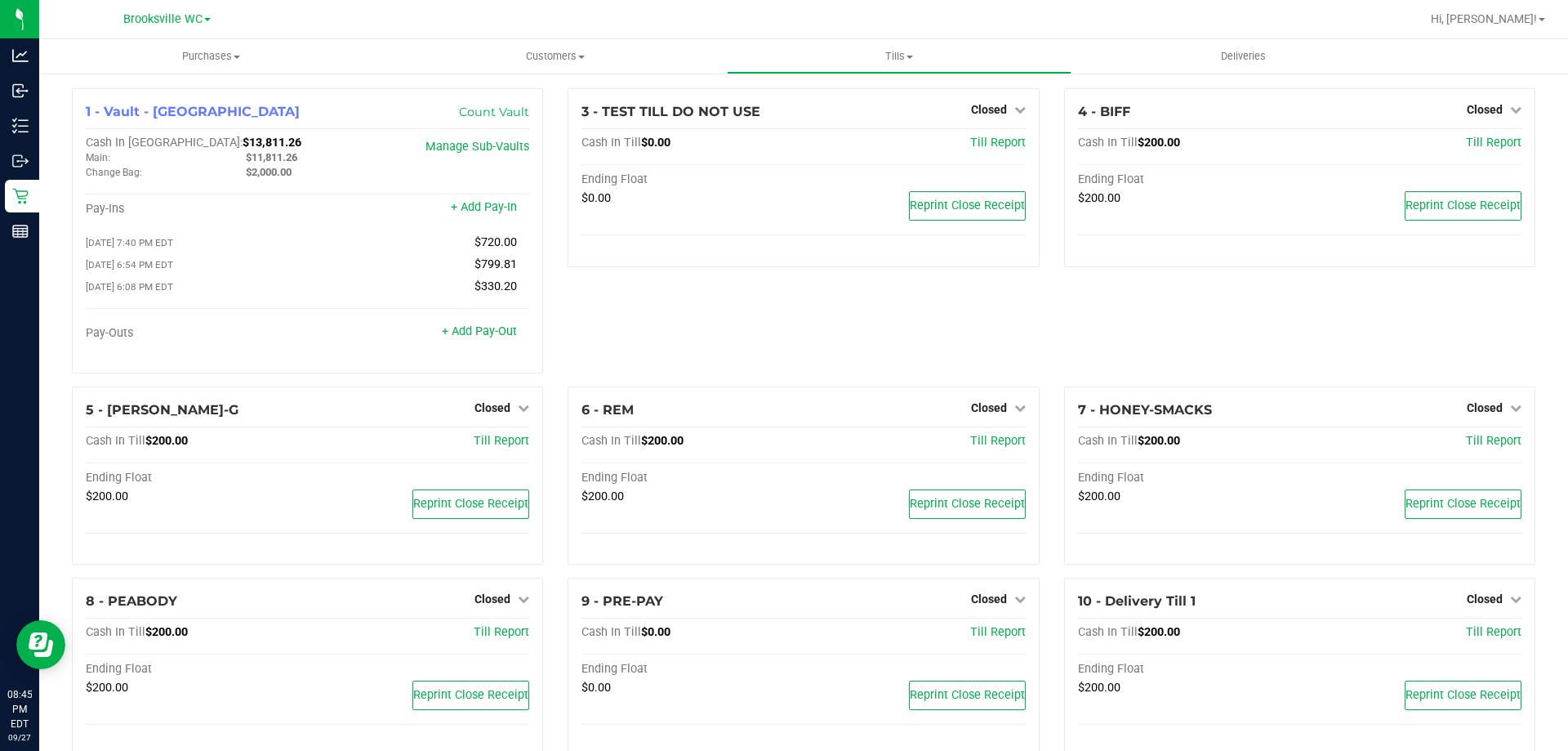
click at [734, 347] on div "3 - TEST TILL DO NOT USE Closed Open Till Cash In Till $0.00 Till Report Ending…" at bounding box center [803, 238] width 495 height 299
click at [281, 156] on span "$11,811.26" at bounding box center [271, 157] width 51 height 12
copy span "11,811.26"
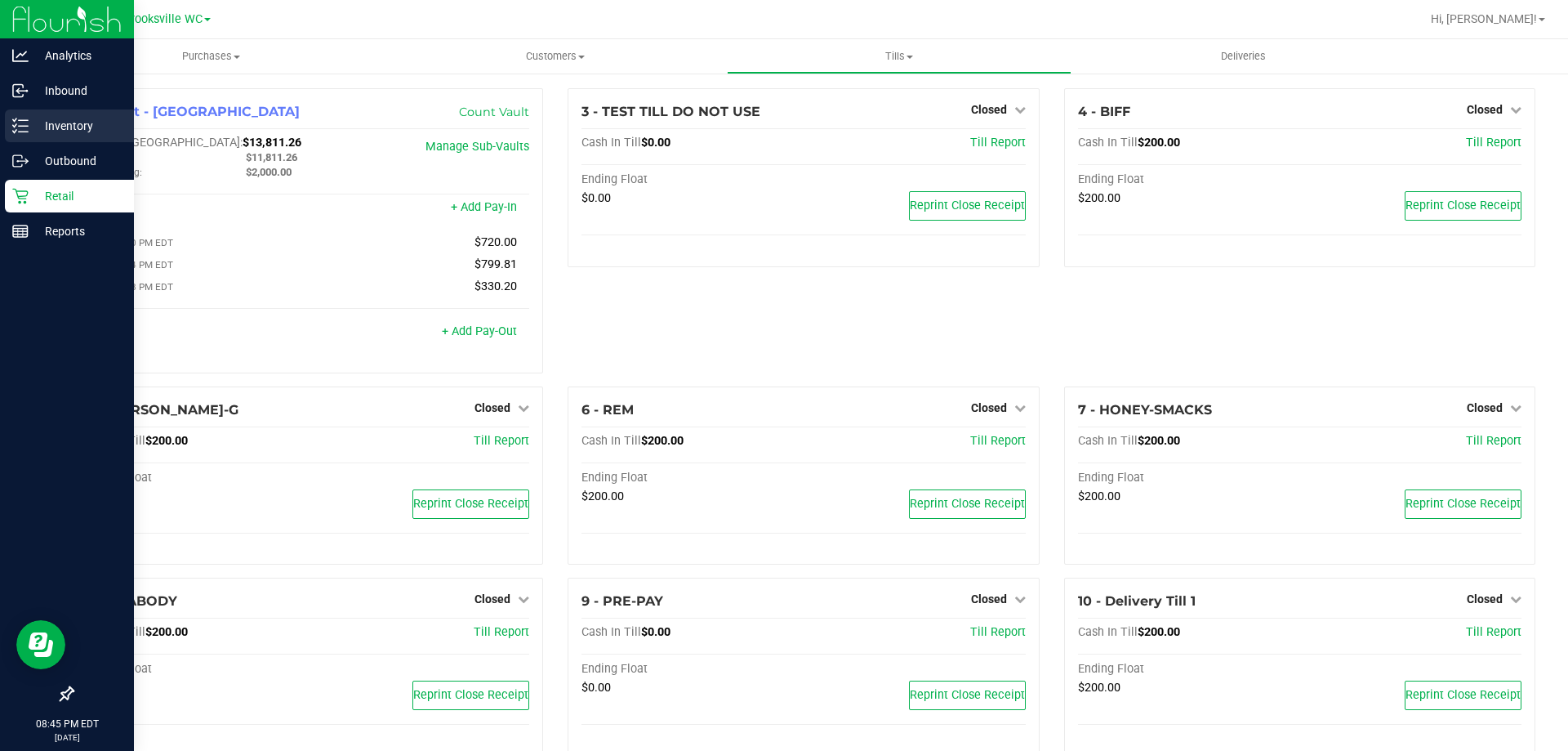
click at [17, 122] on icon at bounding box center [20, 126] width 16 height 16
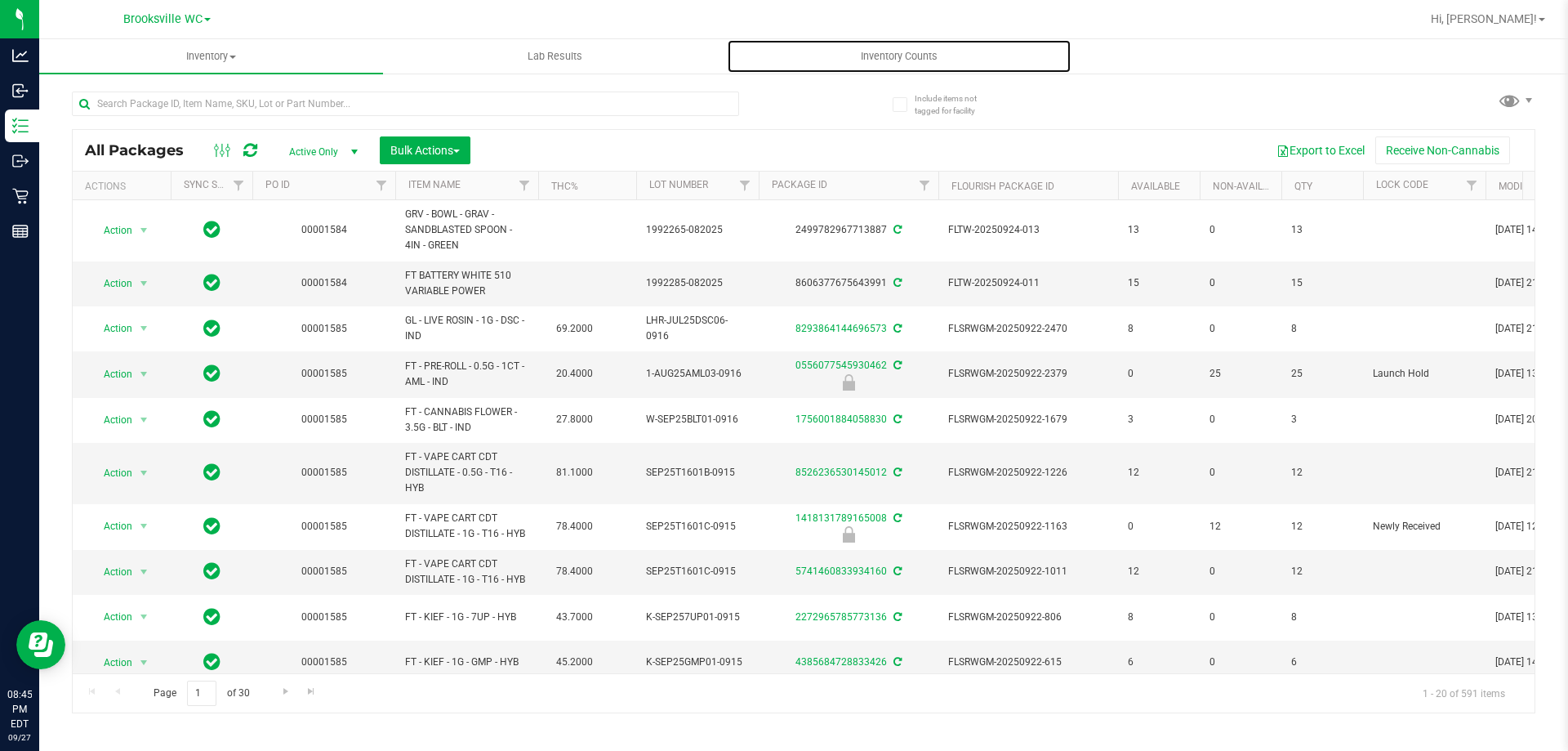
click at [894, 56] on span "Inventory Counts" at bounding box center [899, 56] width 121 height 15
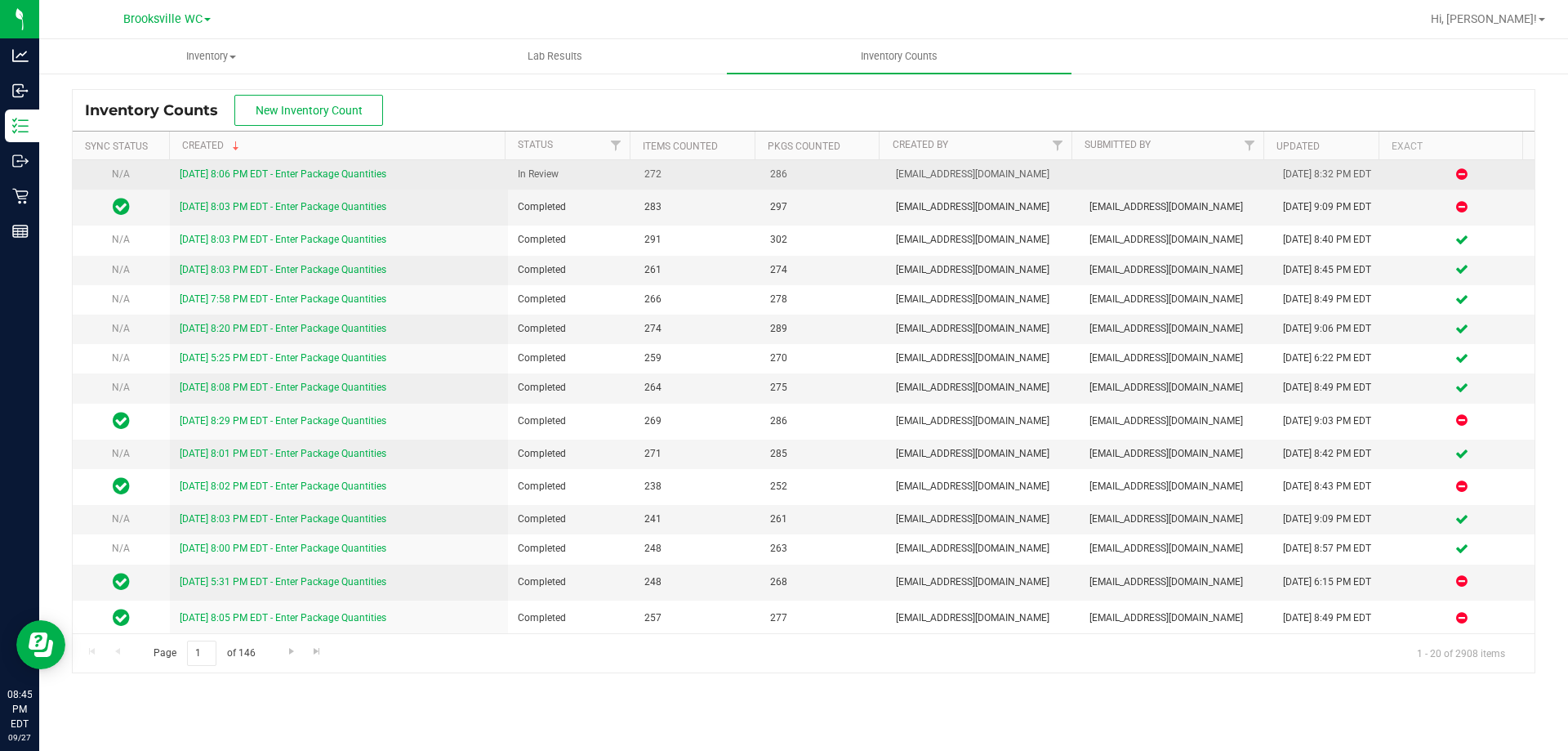
click at [329, 180] on link "9/27/25 8:06 PM EDT - Enter Package Quantities" at bounding box center [283, 174] width 207 height 11
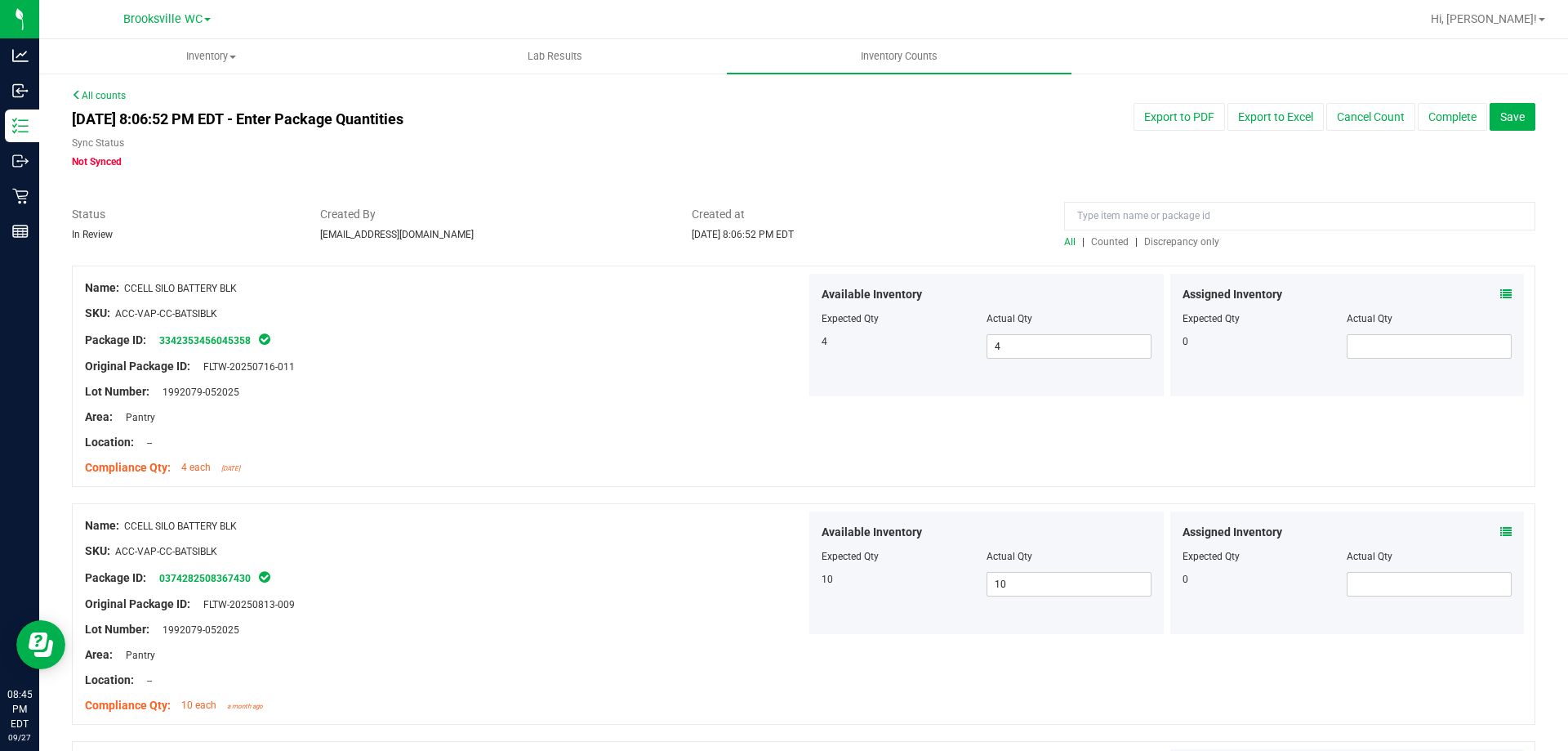
click at [1177, 247] on span "Discrepancy only" at bounding box center [1182, 241] width 75 height 11
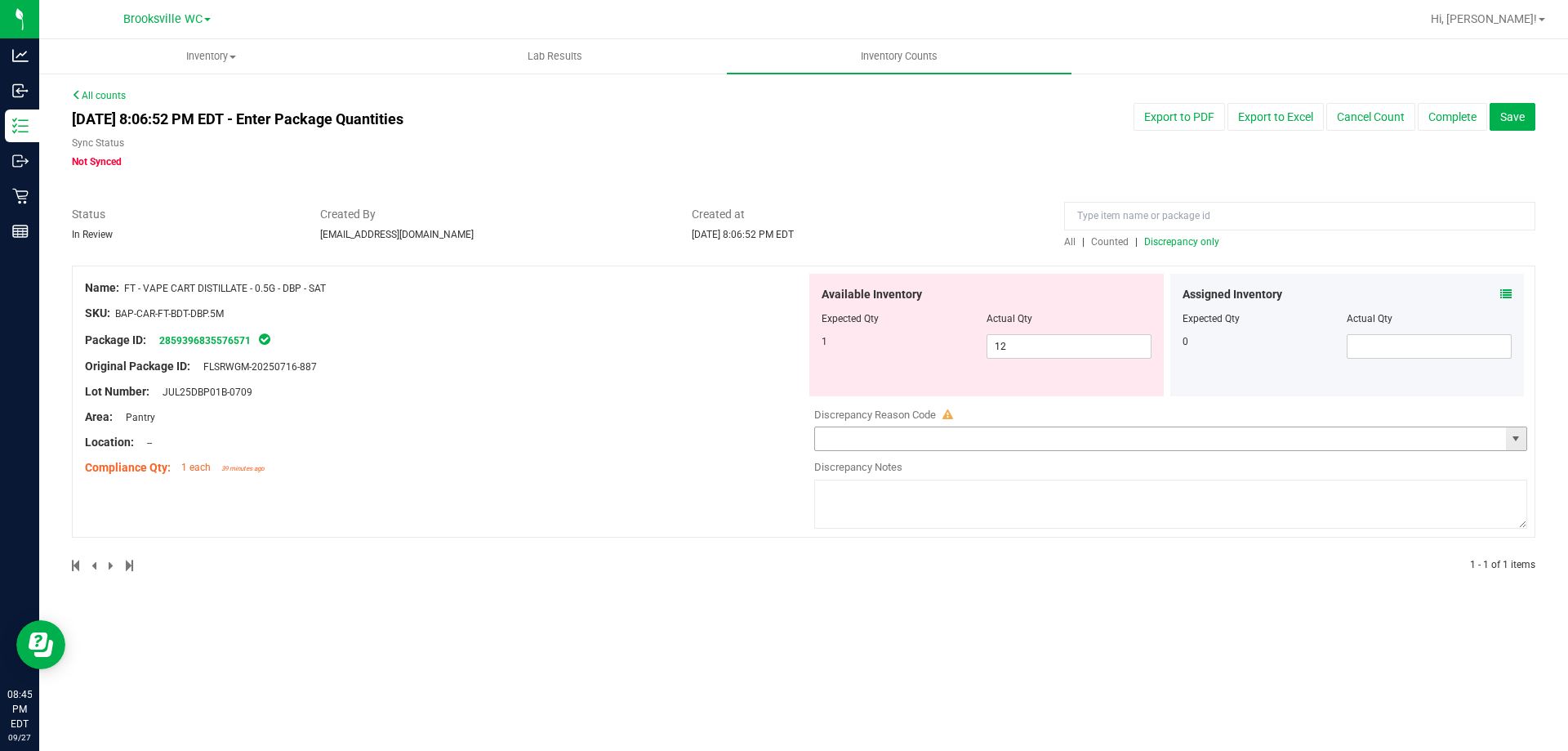
click at [1024, 432] on input "text" at bounding box center [1160, 438] width 691 height 23
click at [1518, 431] on span "select" at bounding box center [1517, 438] width 21 height 23
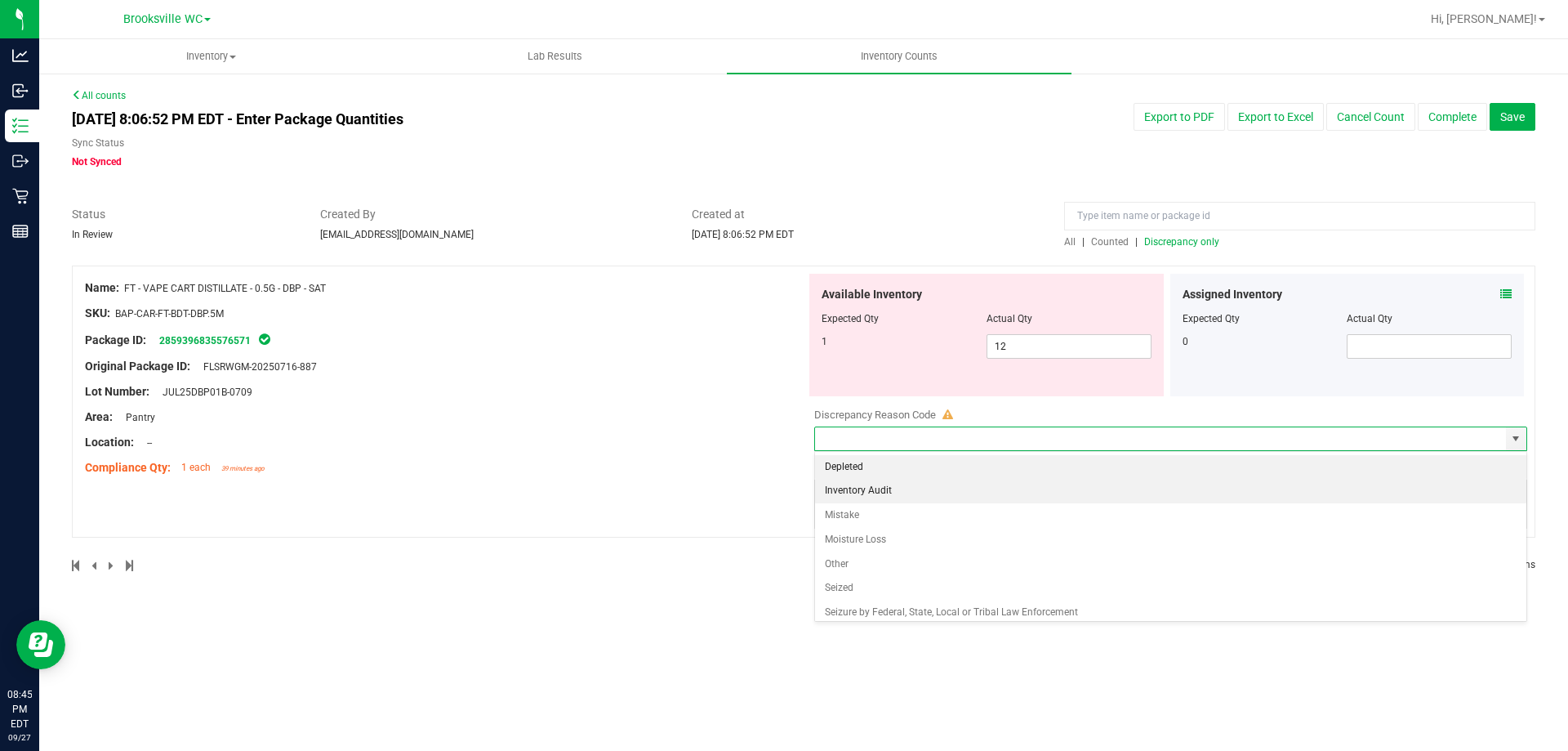
click at [850, 495] on li "Inventory Audit" at bounding box center [1171, 491] width 712 height 24
type input "Inventory Audit"
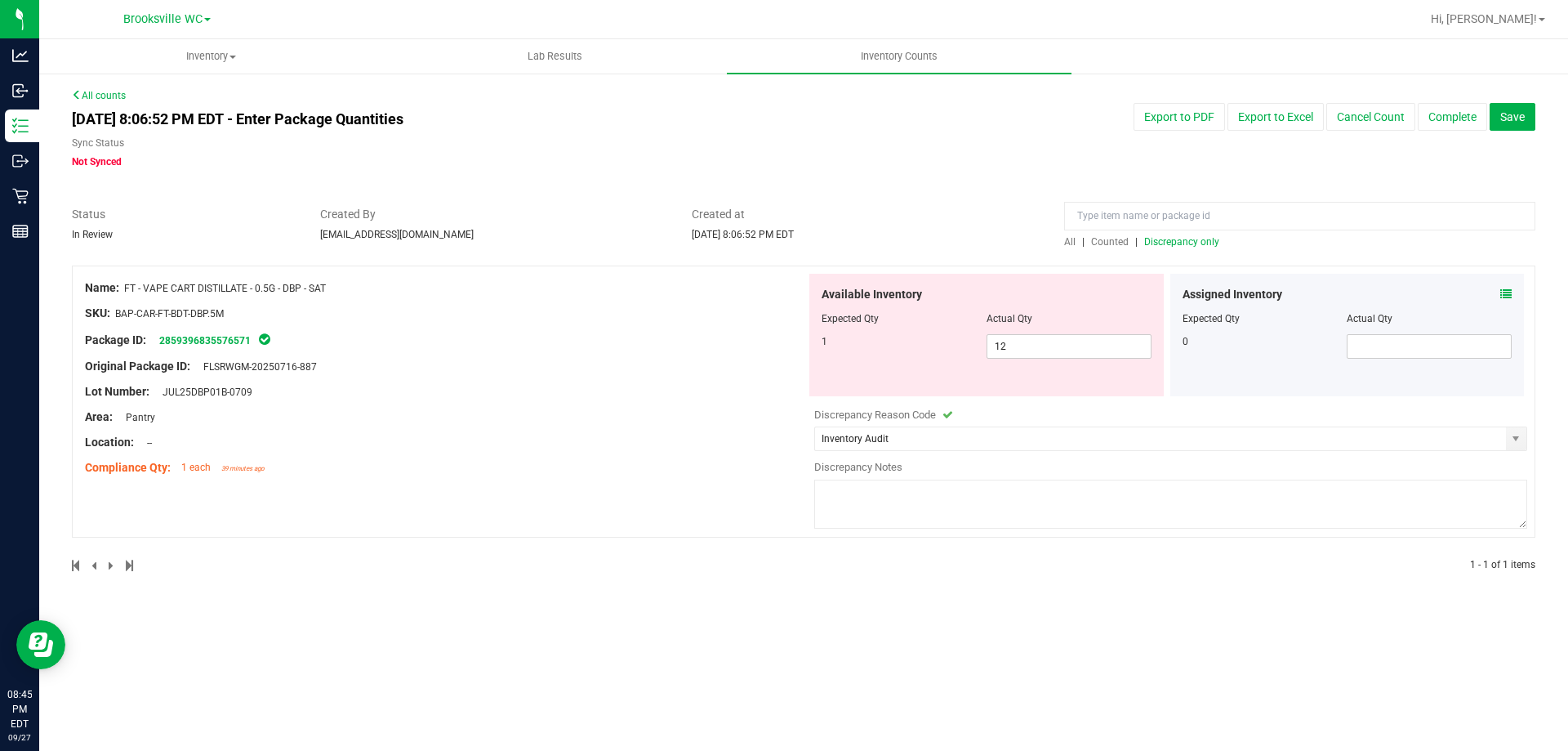
click at [870, 497] on textarea at bounding box center [1171, 504] width 713 height 49
type textarea "We appear to be"
drag, startPoint x: 130, startPoint y: 288, endPoint x: 305, endPoint y: 287, distance: 175.0
click at [305, 287] on span "FT - VAPE CART DISTILLATE - 0.5G - DBP - SAT" at bounding box center [225, 288] width 201 height 11
drag, startPoint x: 326, startPoint y: 286, endPoint x: 129, endPoint y: 290, distance: 197.0
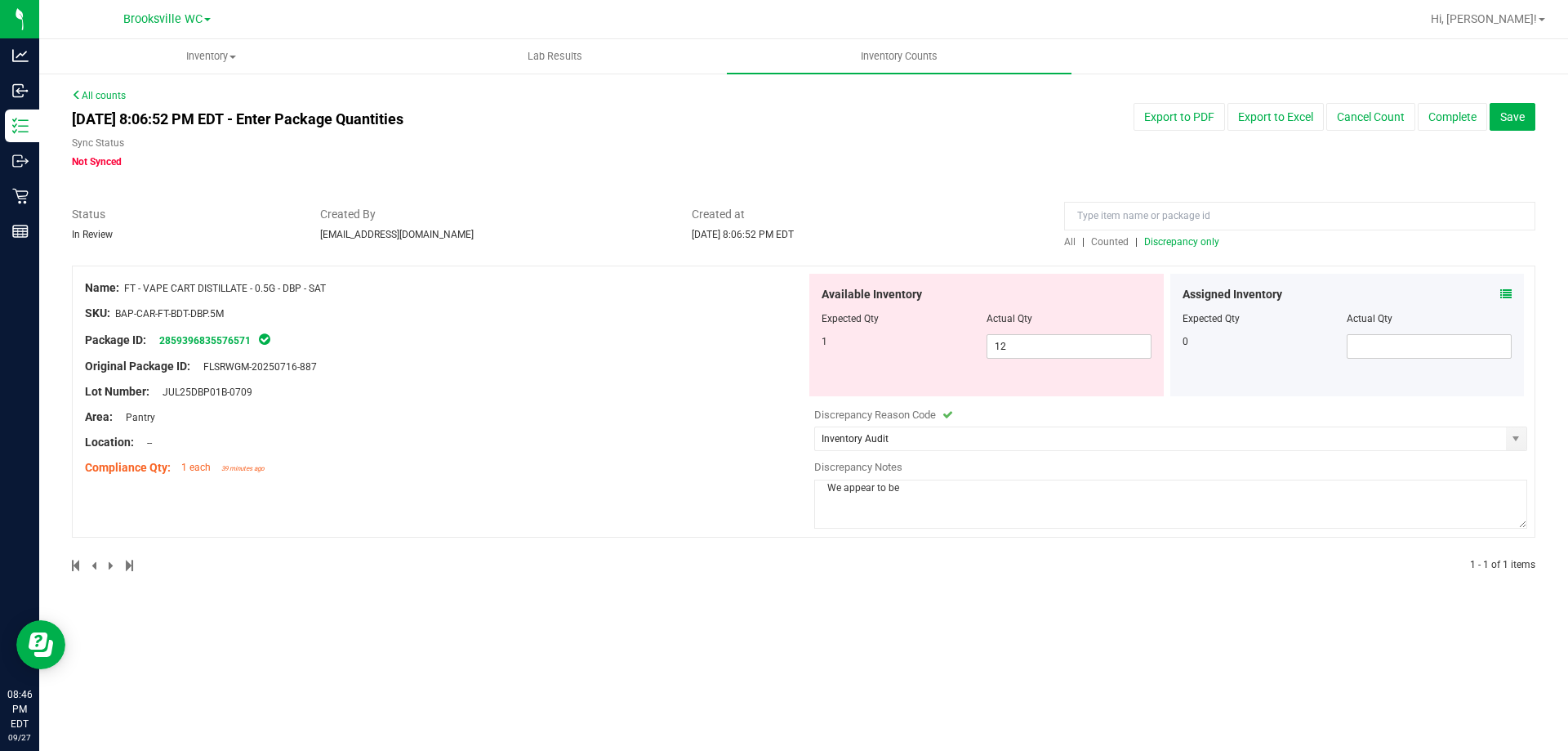
click at [129, 290] on span "FT - VAPE CART DISTILLATE - 0.5G - DBP - SAT" at bounding box center [225, 288] width 201 height 11
drag, startPoint x: 127, startPoint y: 290, endPoint x: 336, endPoint y: 281, distance: 209.2
click at [336, 281] on div "Name: FT - VAPE CART DISTILLATE - 0.5G - DBP - SAT" at bounding box center [445, 288] width 721 height 17
copy span "FT - VAPE CART DISTILLATE - 0.5G - DBP - SAT"
click at [1074, 238] on span "All" at bounding box center [1069, 241] width 11 height 11
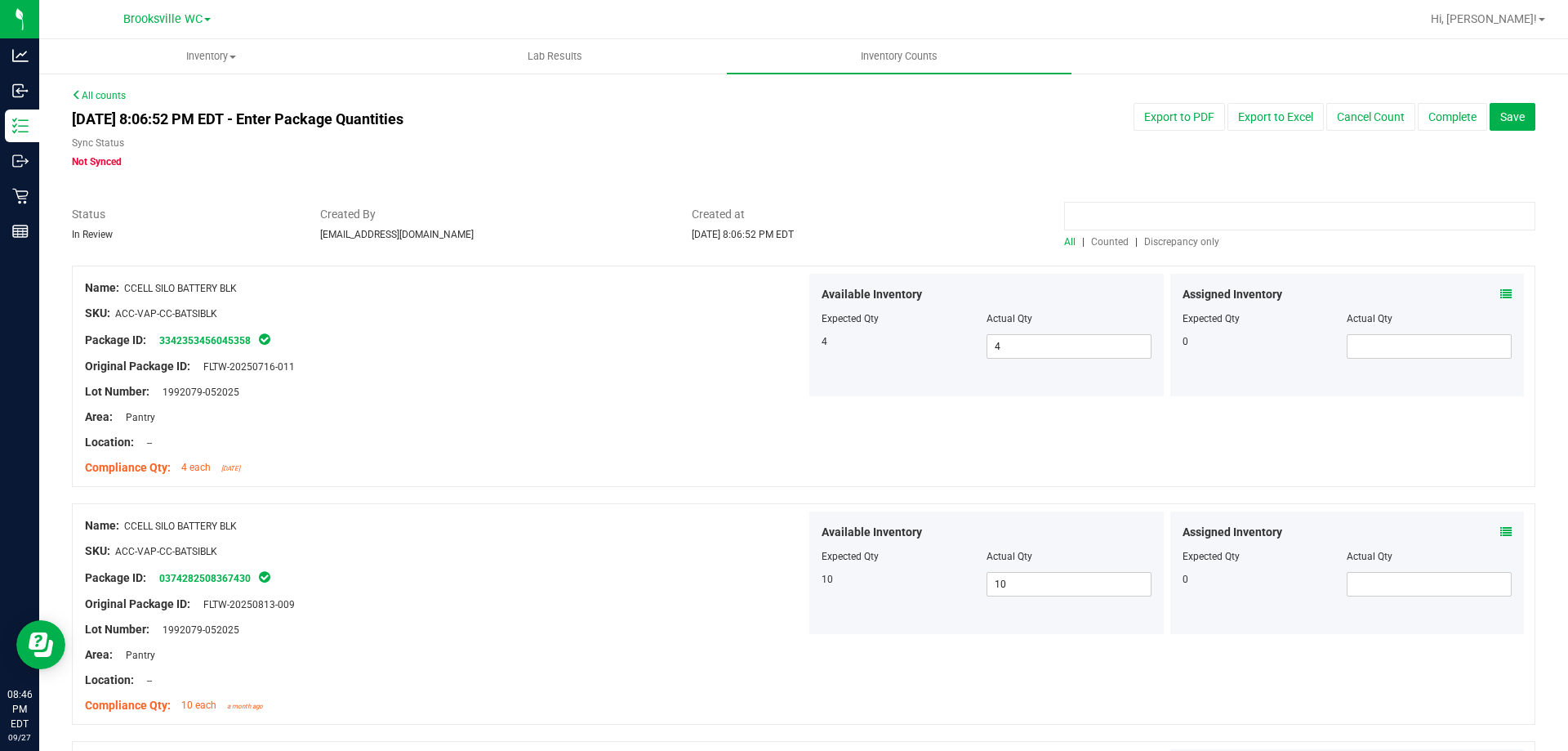
click at [1096, 219] on input at bounding box center [1299, 215] width 471 height 29
paste input "FT - VAPE CART DISTILLATE - 0.5G - DBP - SAT"
type input "FT - VAPE CART DISTILLATE - 0.5G - DBP - SAT"
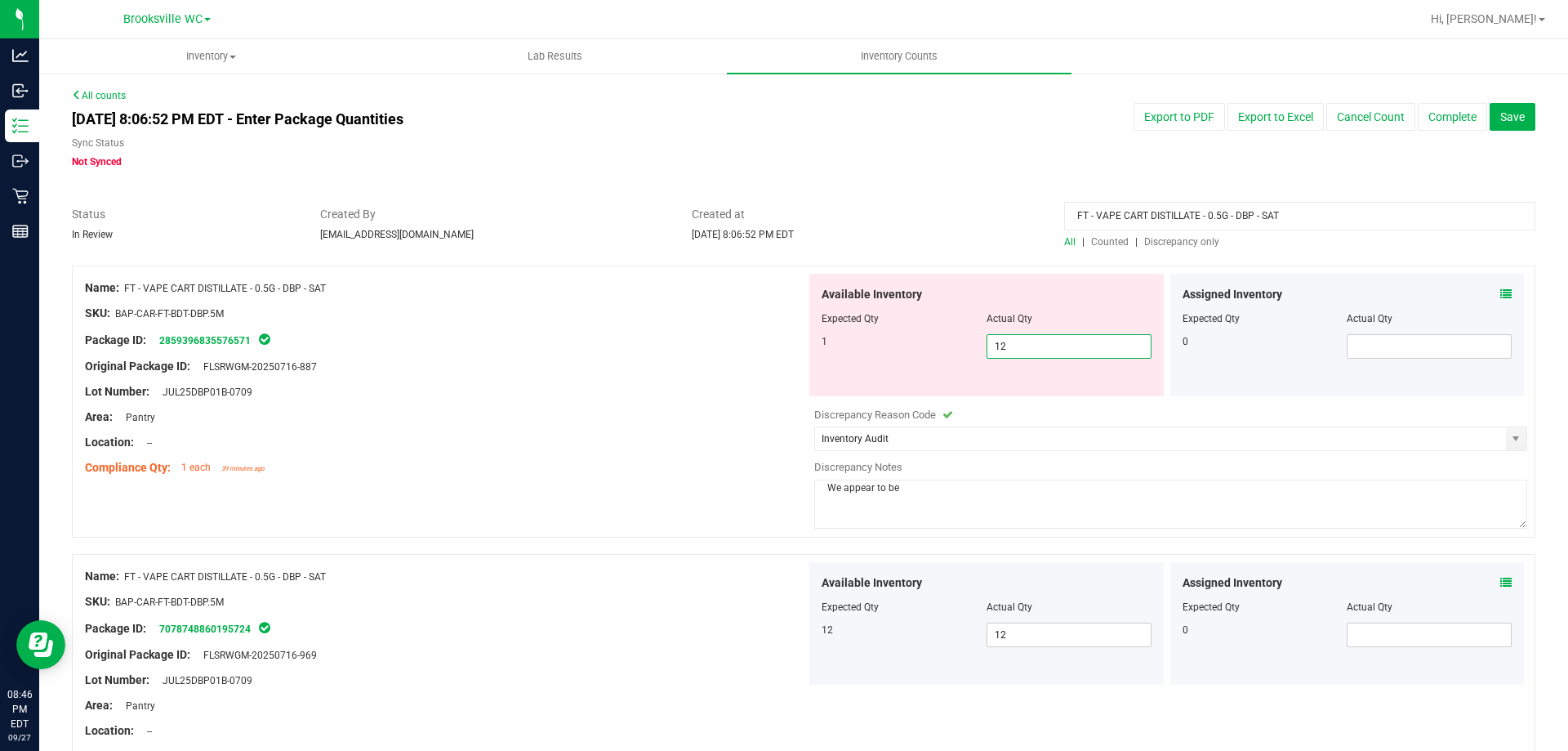
drag, startPoint x: 1025, startPoint y: 340, endPoint x: 914, endPoint y: 333, distance: 111.2
click at [914, 333] on div "Available Inventory Expected Qty Actual Qty 1 12 12" at bounding box center [987, 334] width 354 height 122
type input "0"
click at [666, 339] on div "Package ID: 2859396835576571" at bounding box center [445, 339] width 721 height 20
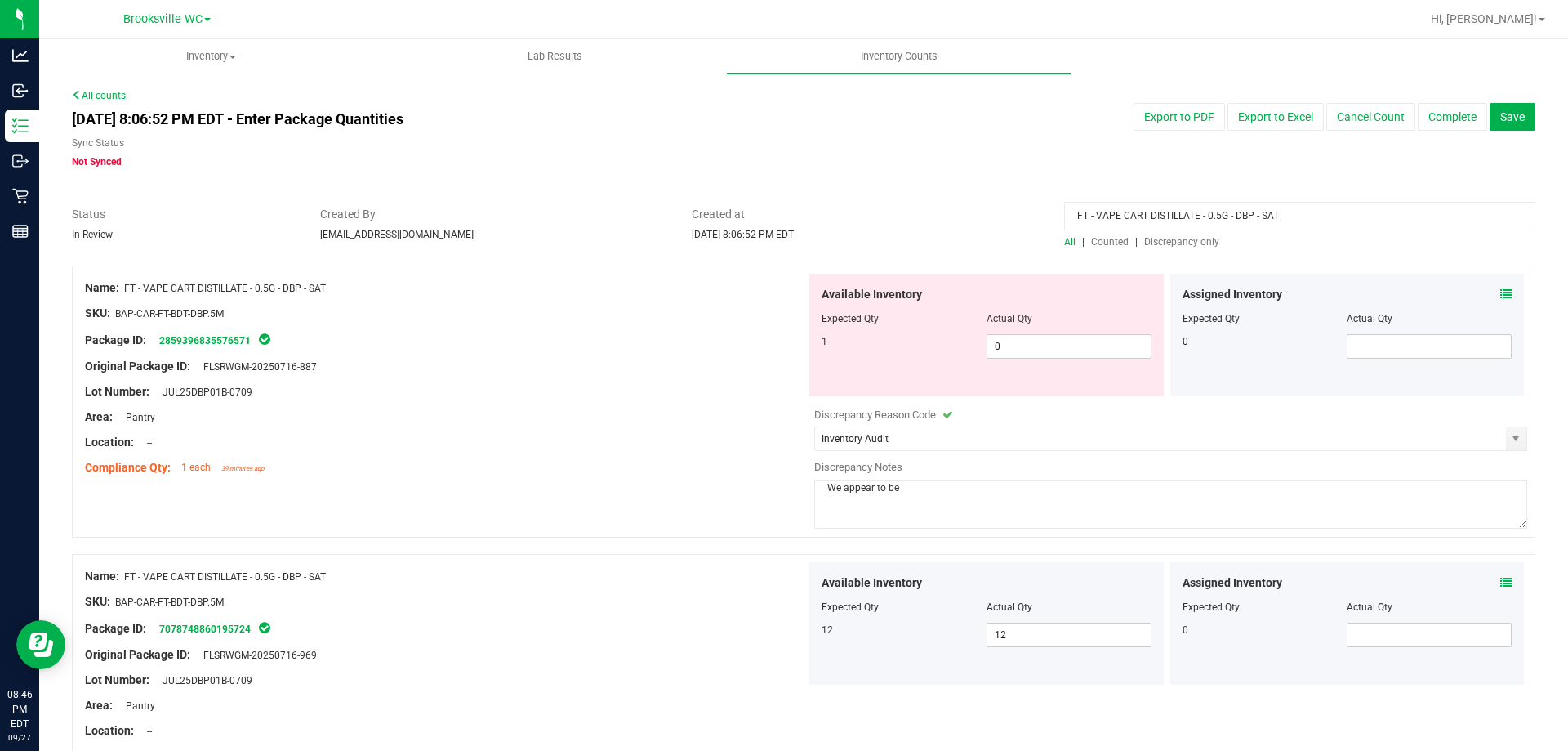
drag, startPoint x: 1313, startPoint y: 217, endPoint x: 634, endPoint y: 229, distance: 679.1
click at [634, 229] on div "Status In Review Created By sjaskot@liveparallel.com Created at Sep 27, 2025 8:…" at bounding box center [804, 227] width 1488 height 43
click at [923, 499] on textarea "We appear to be" at bounding box center [1171, 504] width 713 height 49
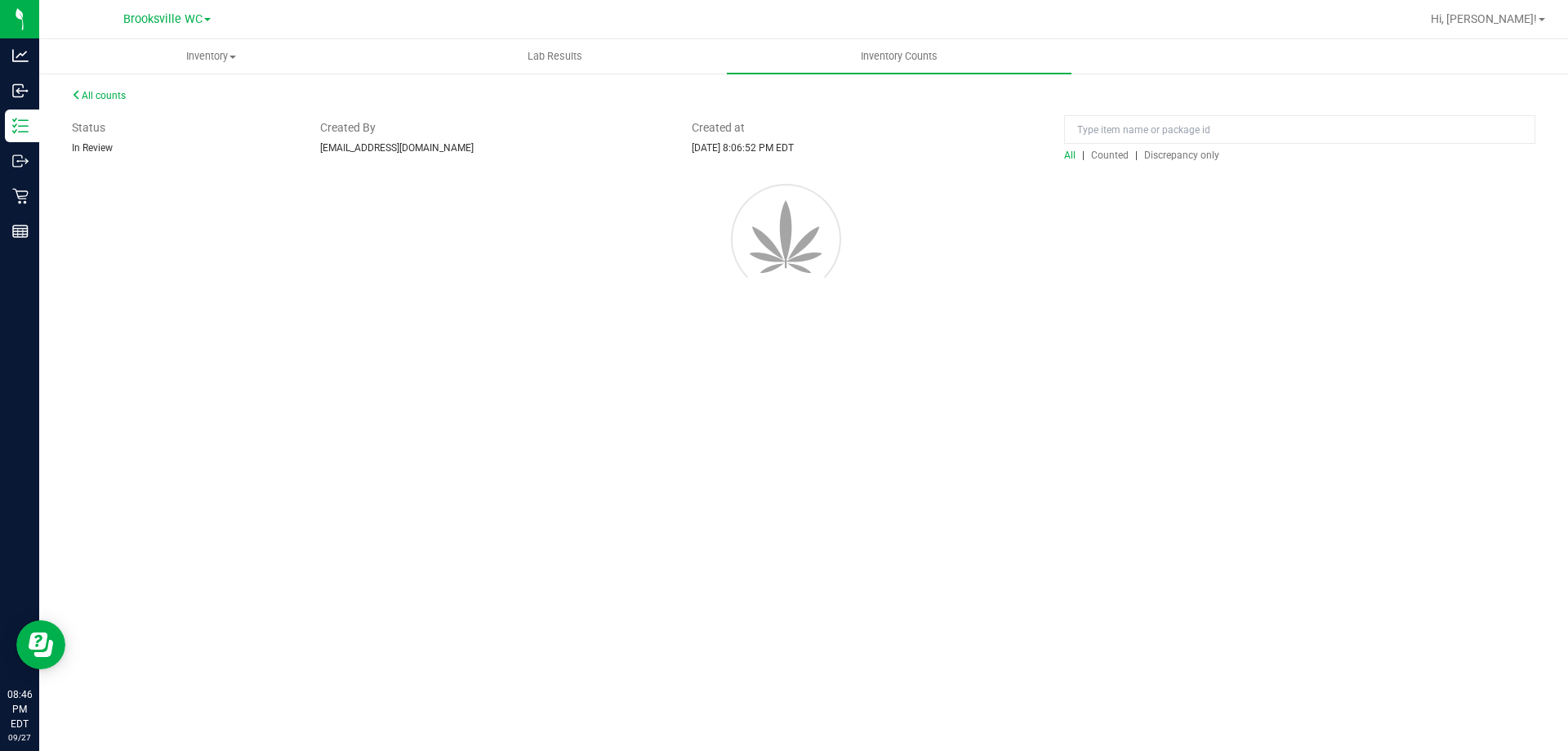
click at [1165, 239] on div at bounding box center [804, 235] width 1512 height 147
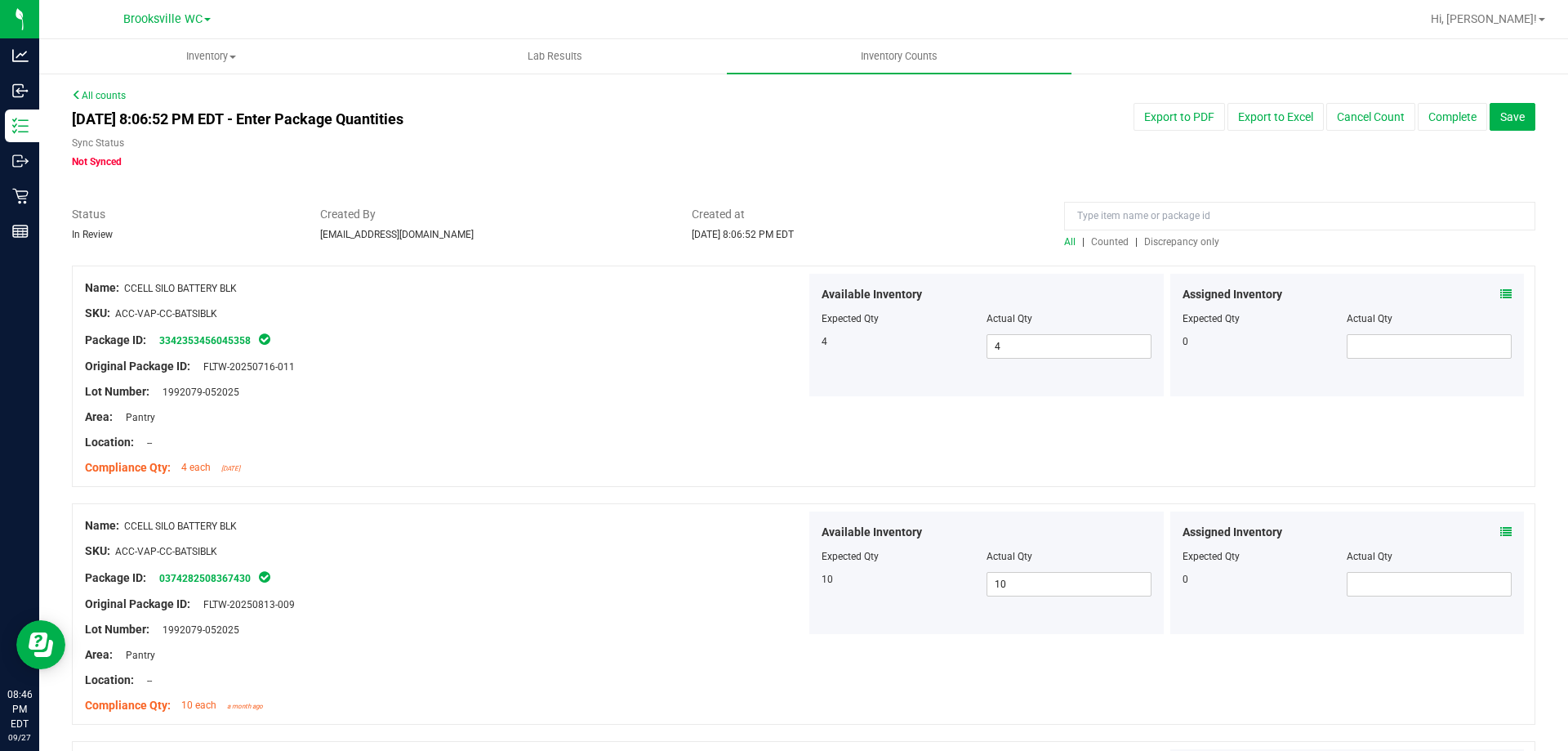
click at [1165, 239] on span "Discrepancy only" at bounding box center [1182, 241] width 75 height 11
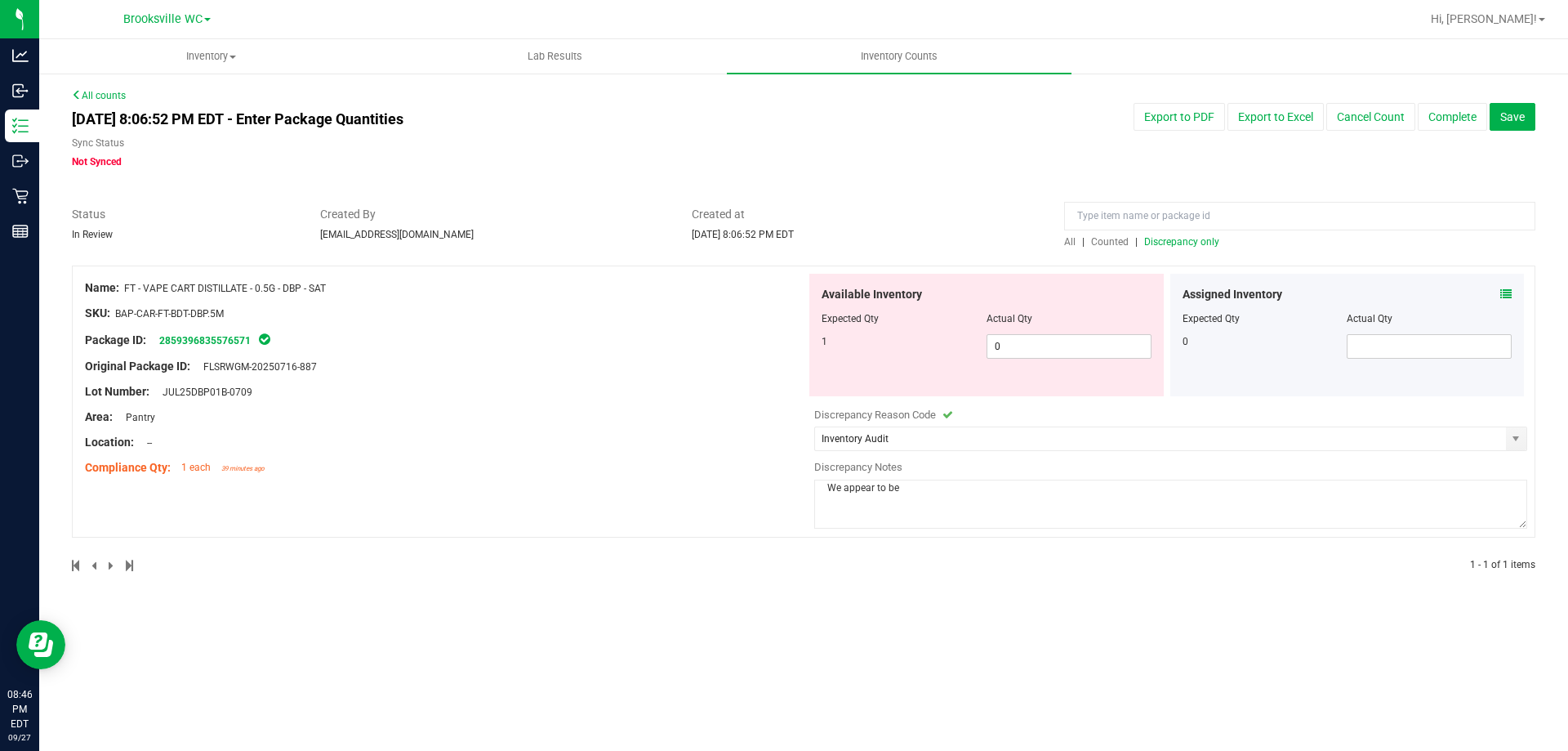
click at [921, 487] on textarea "We appear to be" at bounding box center [1171, 504] width 713 height 49
click at [915, 487] on textarea "We appear to be down 1 DBP half gram cart, will check package audit log to conf…" at bounding box center [1171, 504] width 713 height 49
click at [907, 489] on textarea "We appear to be down 1 DBP half gram cart, will check package audit log to conf…" at bounding box center [1171, 504] width 713 height 49
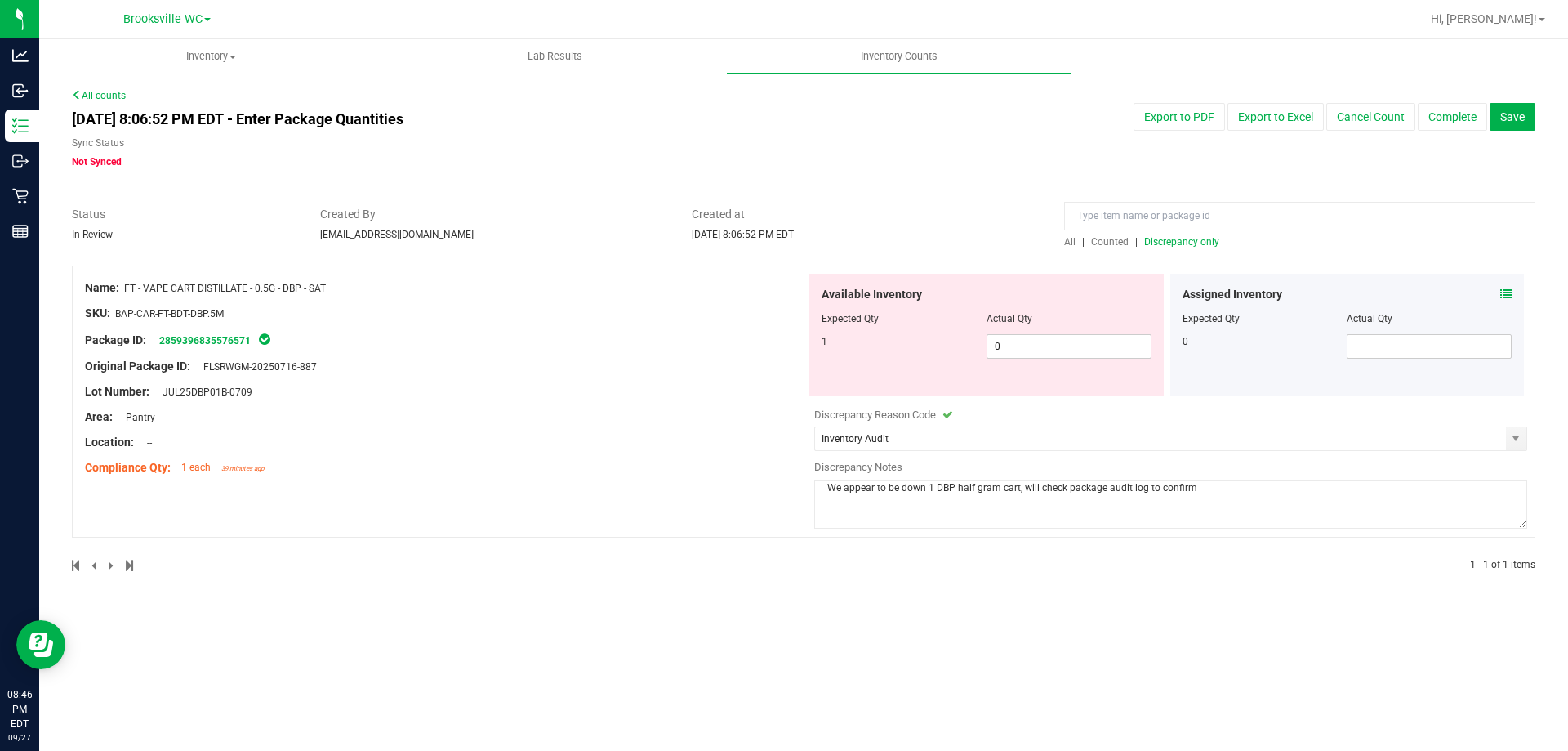
click at [907, 489] on textarea "We appear to be down 1 DBP half gram cart, will check package audit log to conf…" at bounding box center [1171, 504] width 713 height 49
type textarea "We appear to be down 1 DBP half gram cart, will check package audit log to conf…"
click at [1439, 115] on button "Complete" at bounding box center [1453, 117] width 69 height 28
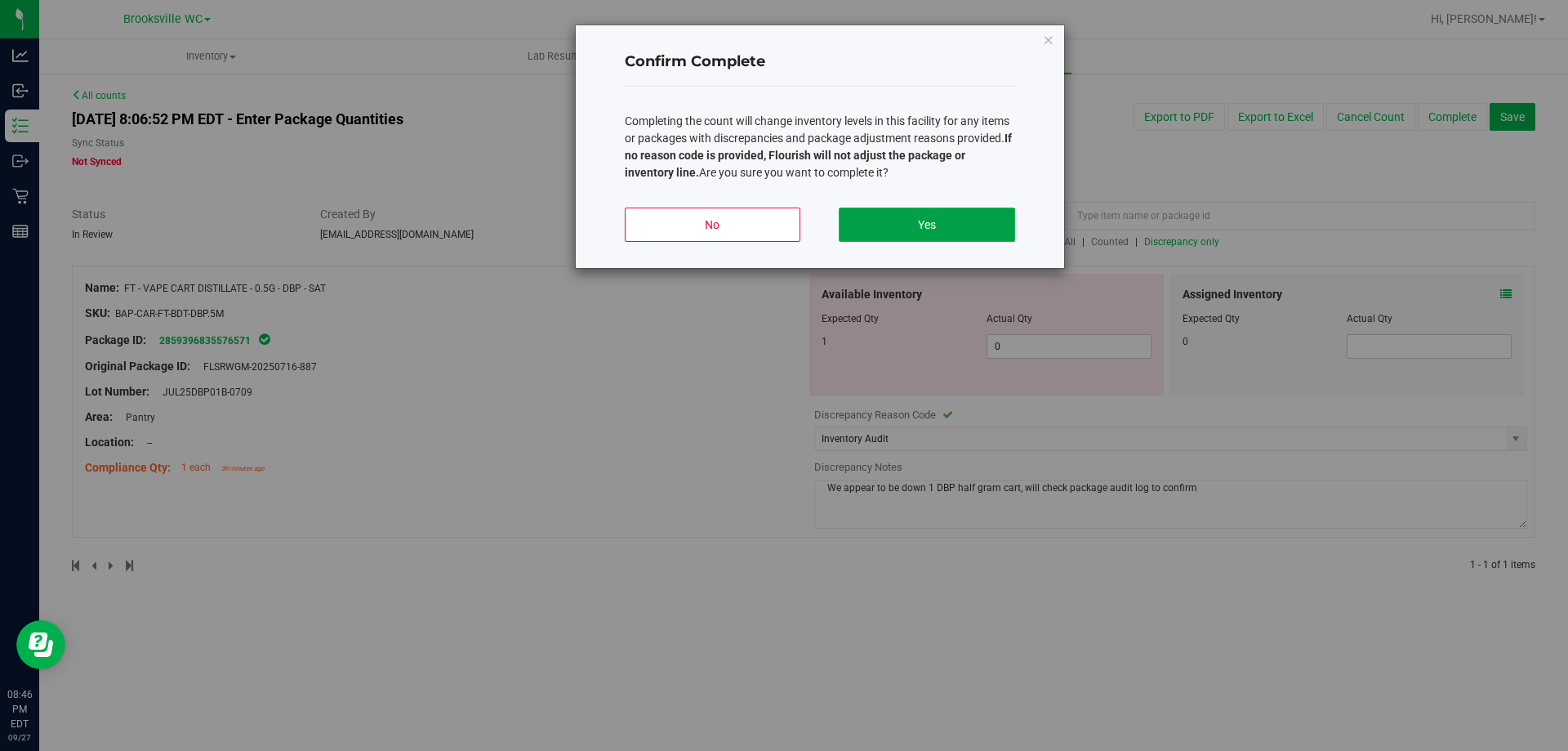
click at [929, 225] on button "Yes" at bounding box center [927, 225] width 175 height 35
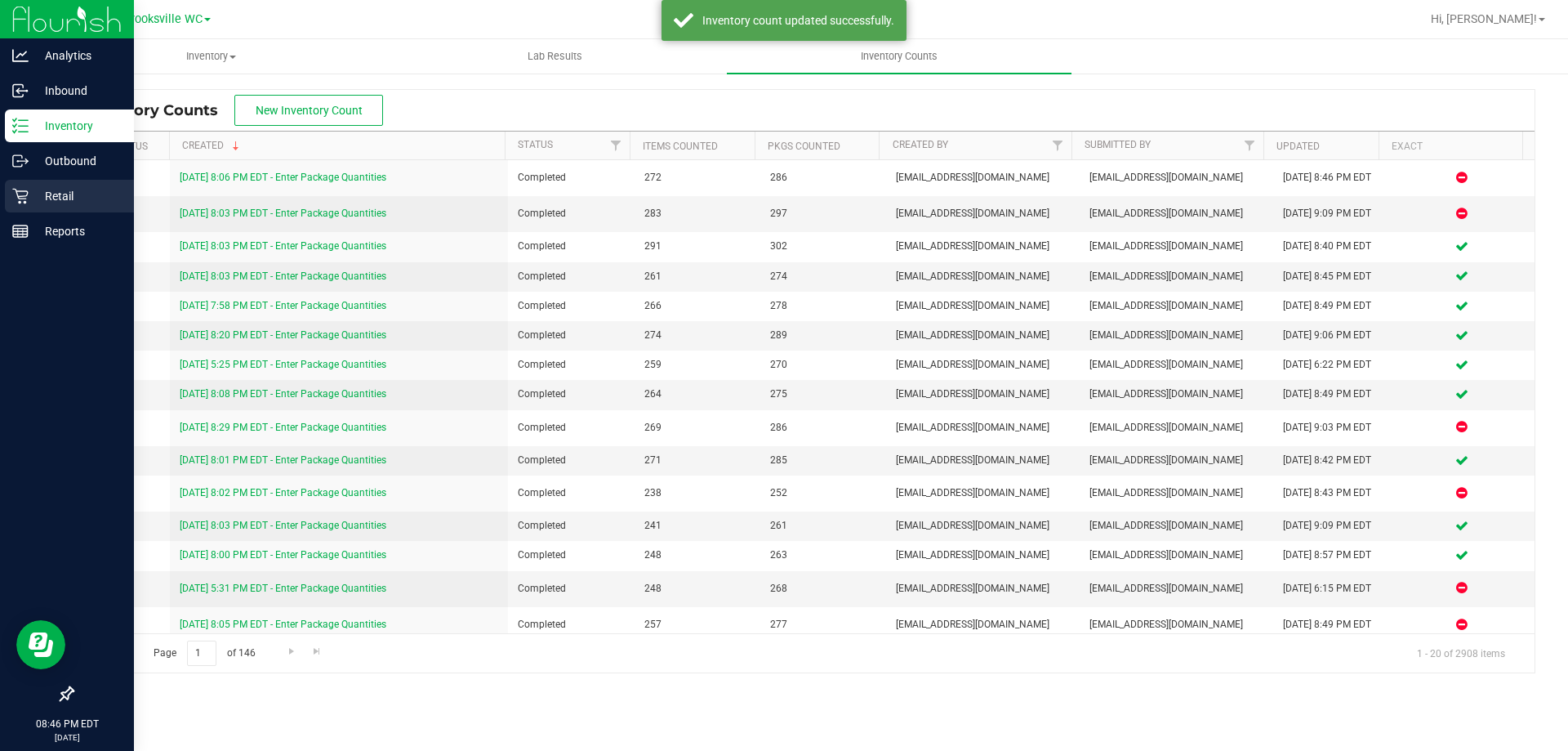
click at [41, 201] on p "Retail" at bounding box center [77, 196] width 98 height 20
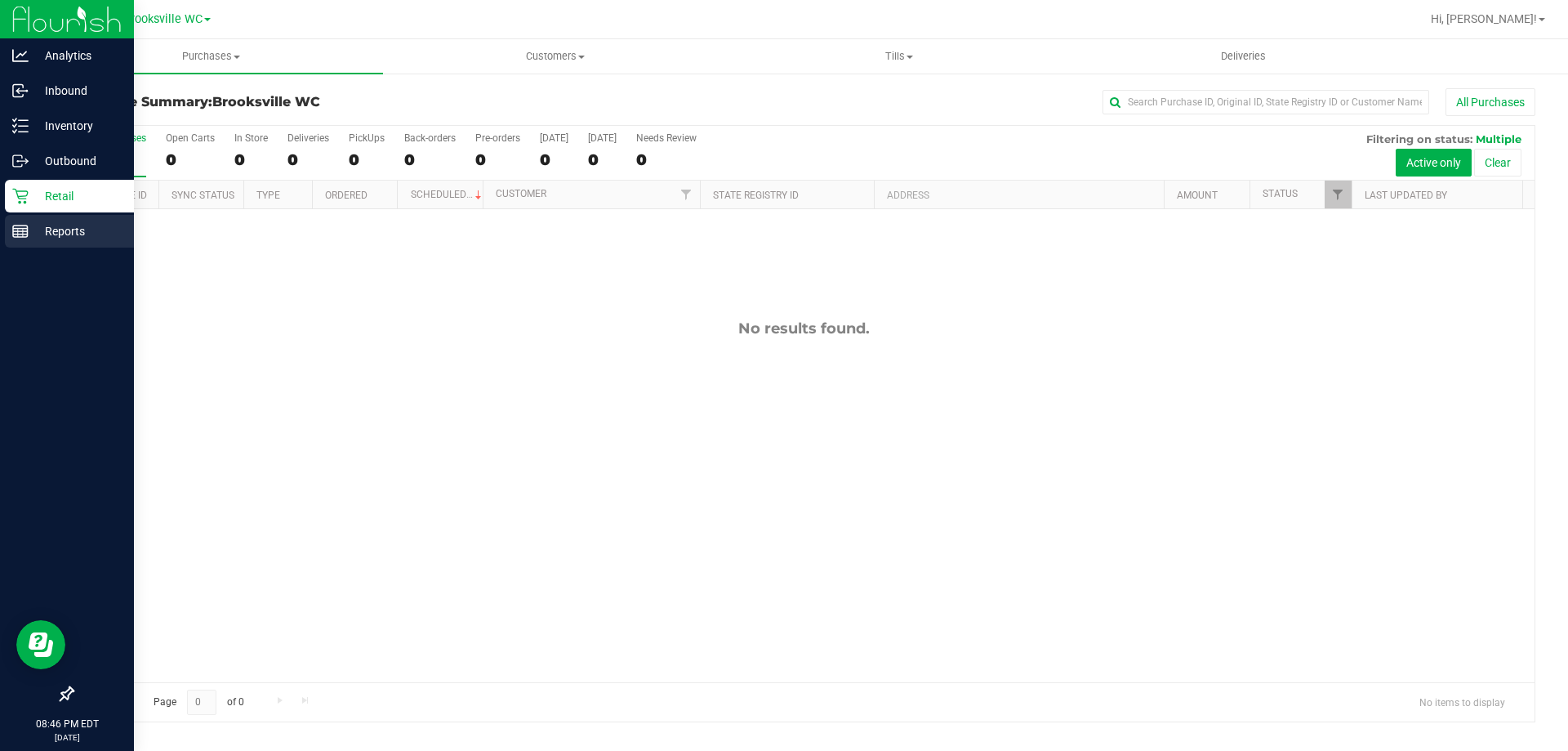
click at [33, 228] on p "Reports" at bounding box center [77, 231] width 98 height 20
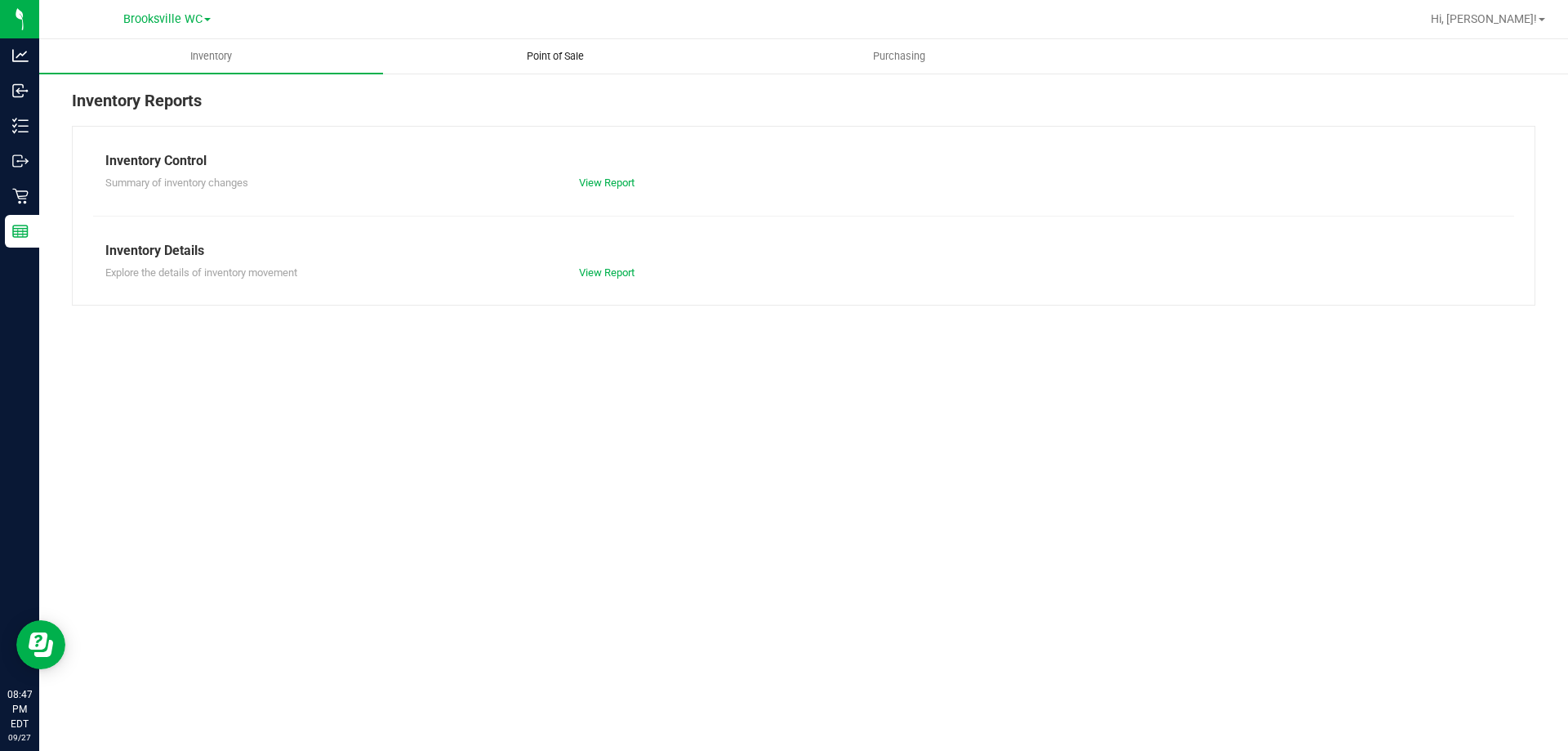
click at [548, 53] on span "Point of Sale" at bounding box center [555, 56] width 102 height 15
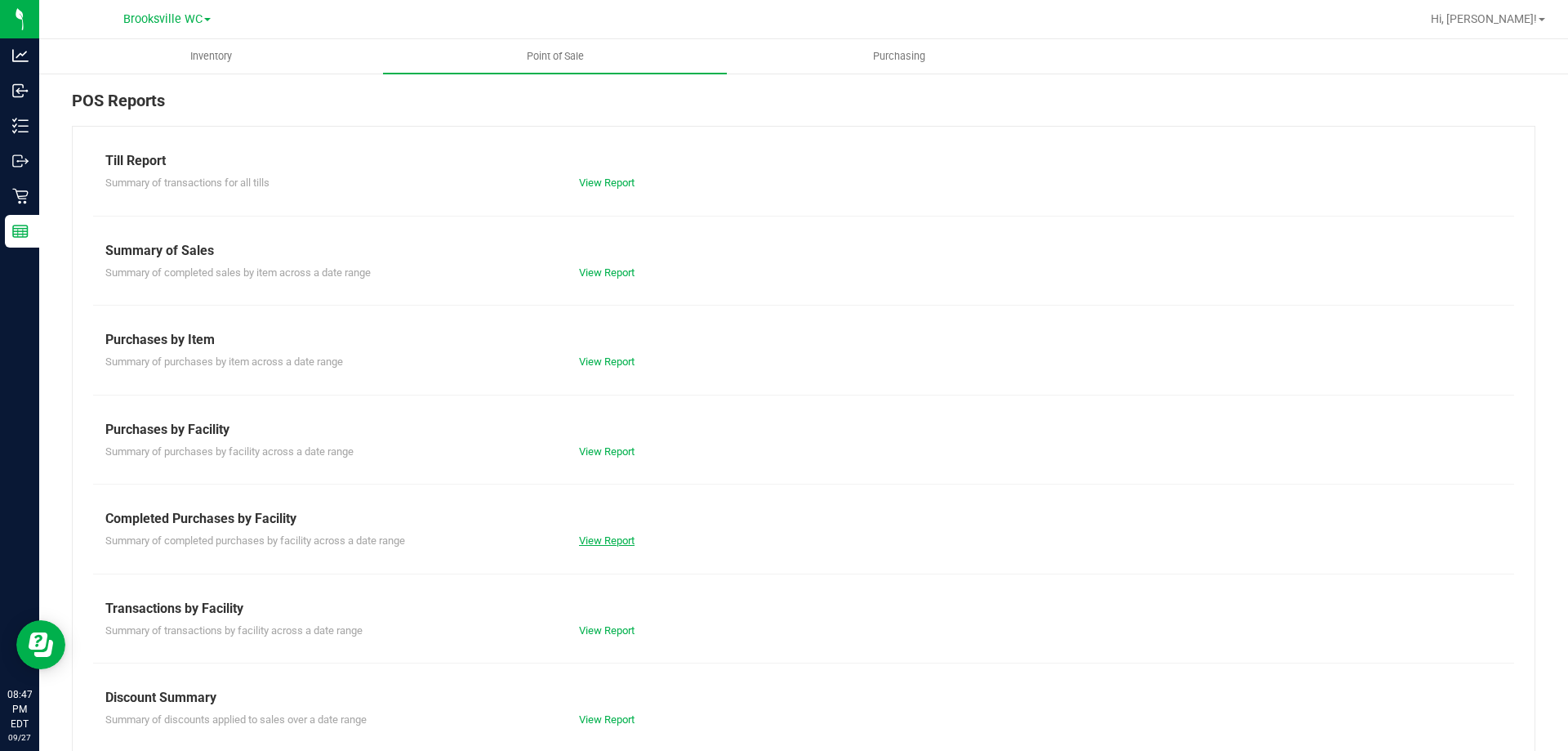
click at [607, 542] on link "View Report" at bounding box center [607, 541] width 56 height 12
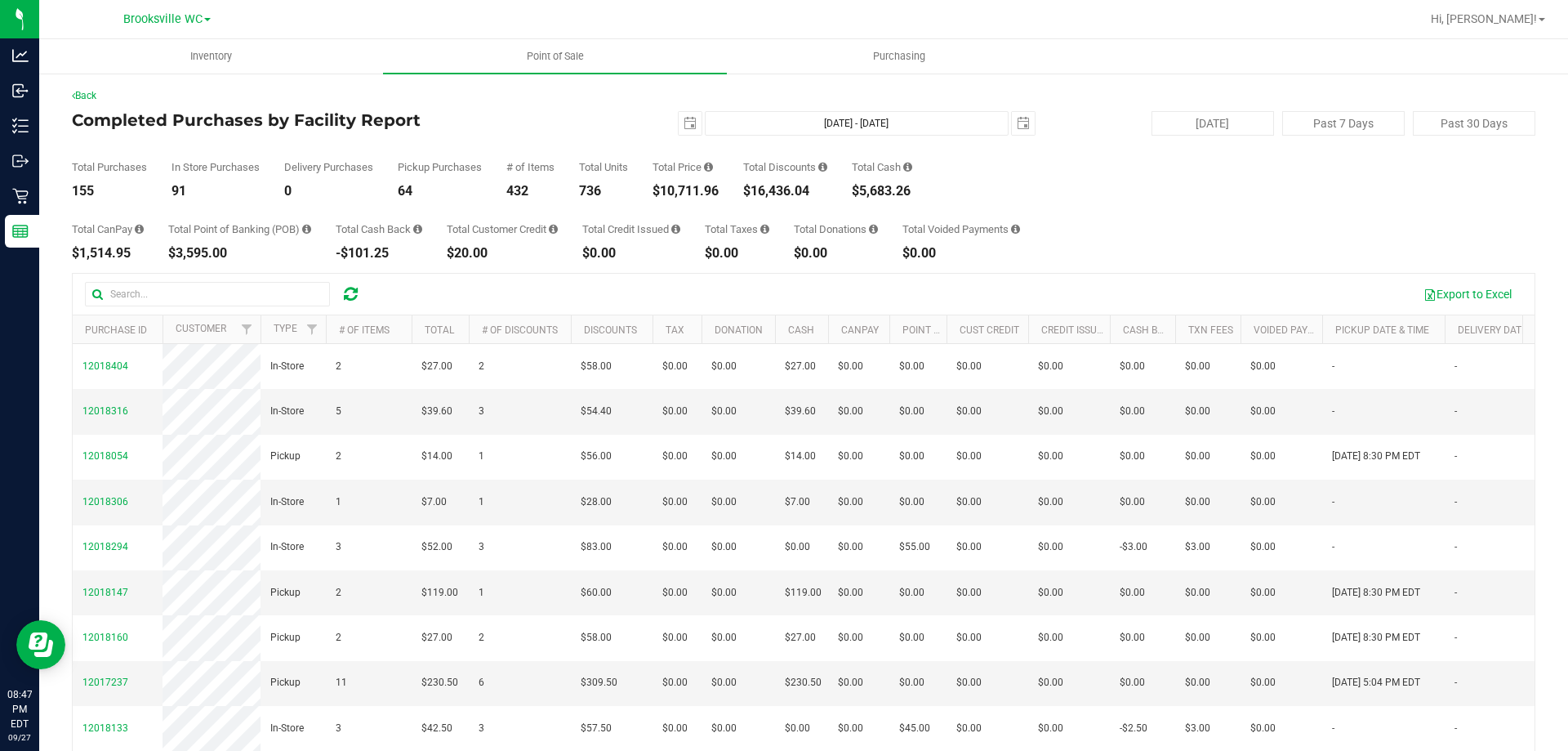
click at [82, 189] on div "155" at bounding box center [109, 191] width 75 height 13
click at [82, 188] on div "155" at bounding box center [109, 191] width 75 height 13
copy div "155"
click at [790, 193] on div "$16,436.04" at bounding box center [785, 191] width 84 height 13
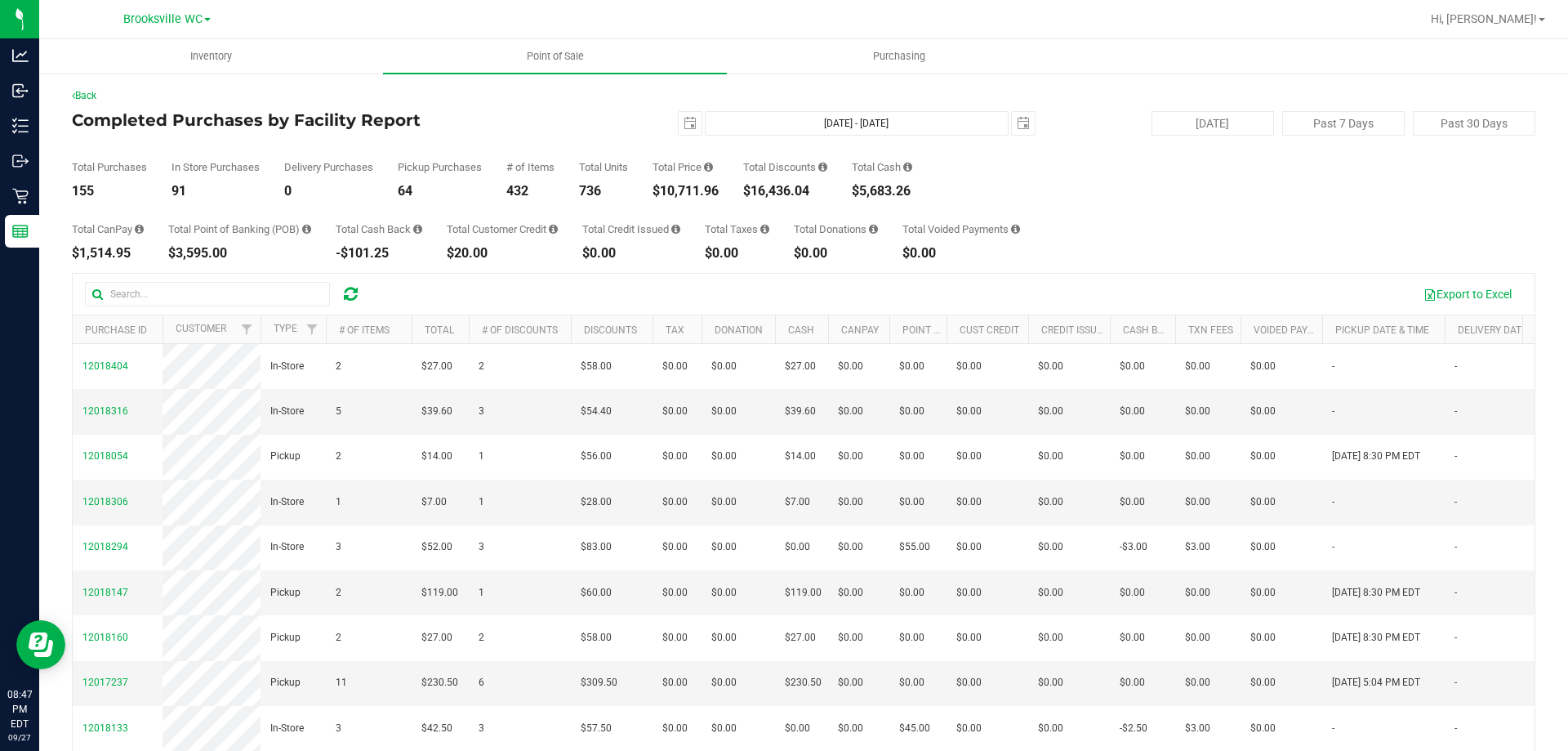
copy div "16,436.04"
click at [699, 180] on div "Total Price $10,711.96" at bounding box center [686, 179] width 66 height 36
click at [693, 186] on div "$10,711.96" at bounding box center [686, 191] width 66 height 13
copy div "10,711.96"
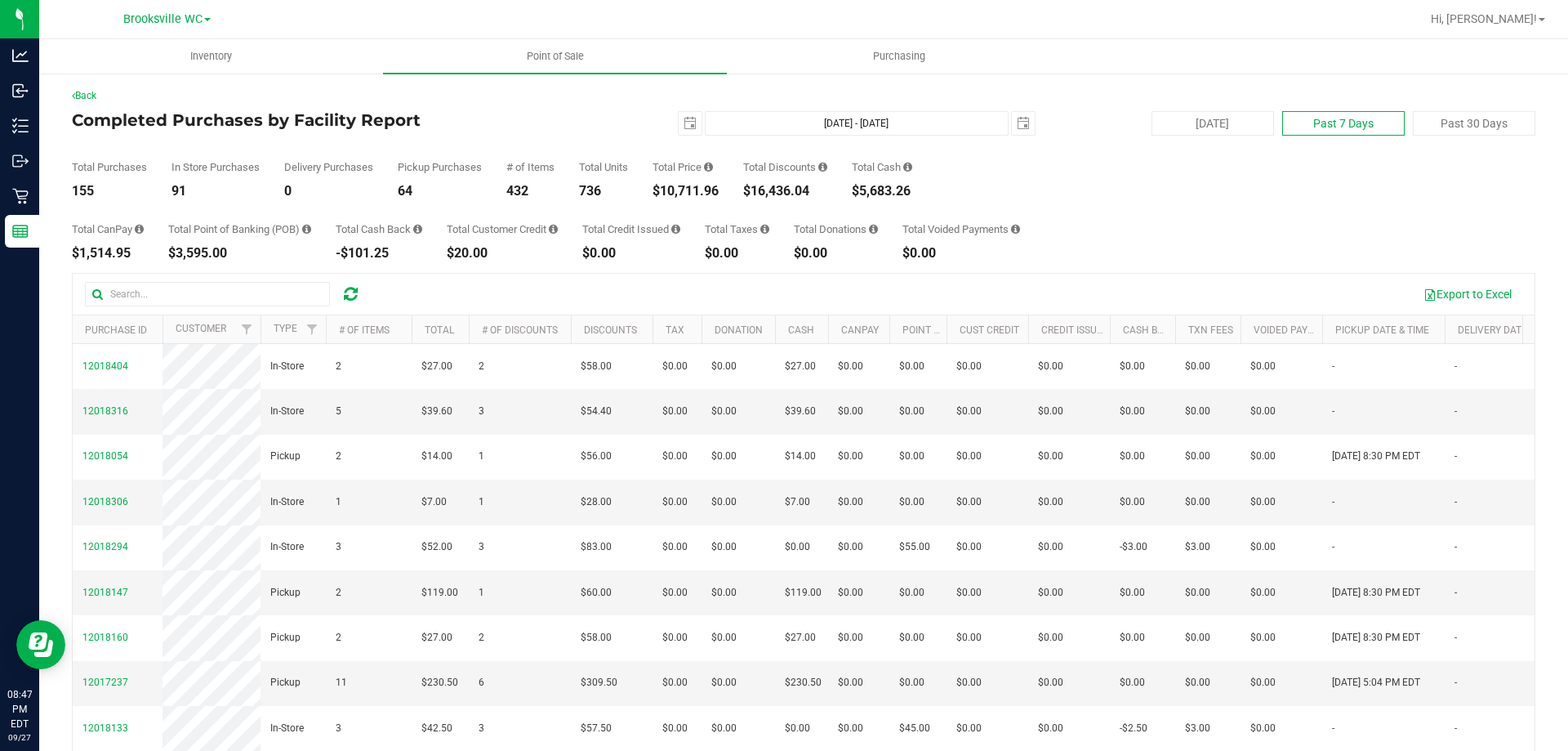
click at [1299, 121] on button "Past 7 Days" at bounding box center [1343, 123] width 122 height 24
type input "2025-09-20"
type input "Sep 20, 2025 - Sep 27, 2025"
click at [696, 191] on div "$64,109.30" at bounding box center [686, 191] width 66 height 13
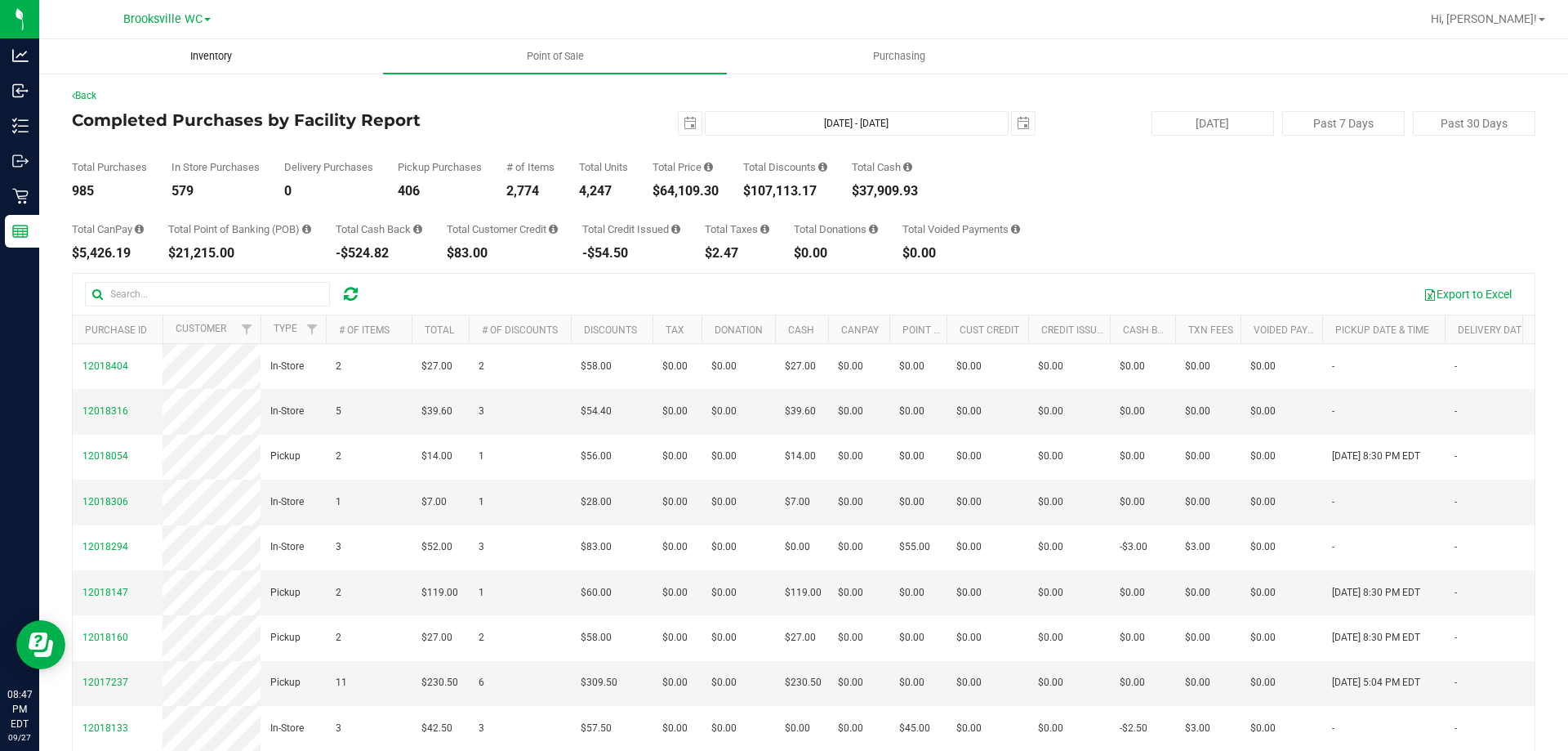
copy div "64,109.30"
click at [1427, 117] on button "Past 30 Days" at bounding box center [1473, 123] width 122 height 24
type input "2025-08-28"
type input "Aug 28, 2025 - Sep 27, 2025"
click at [712, 191] on div "$255,510.09" at bounding box center [689, 191] width 74 height 13
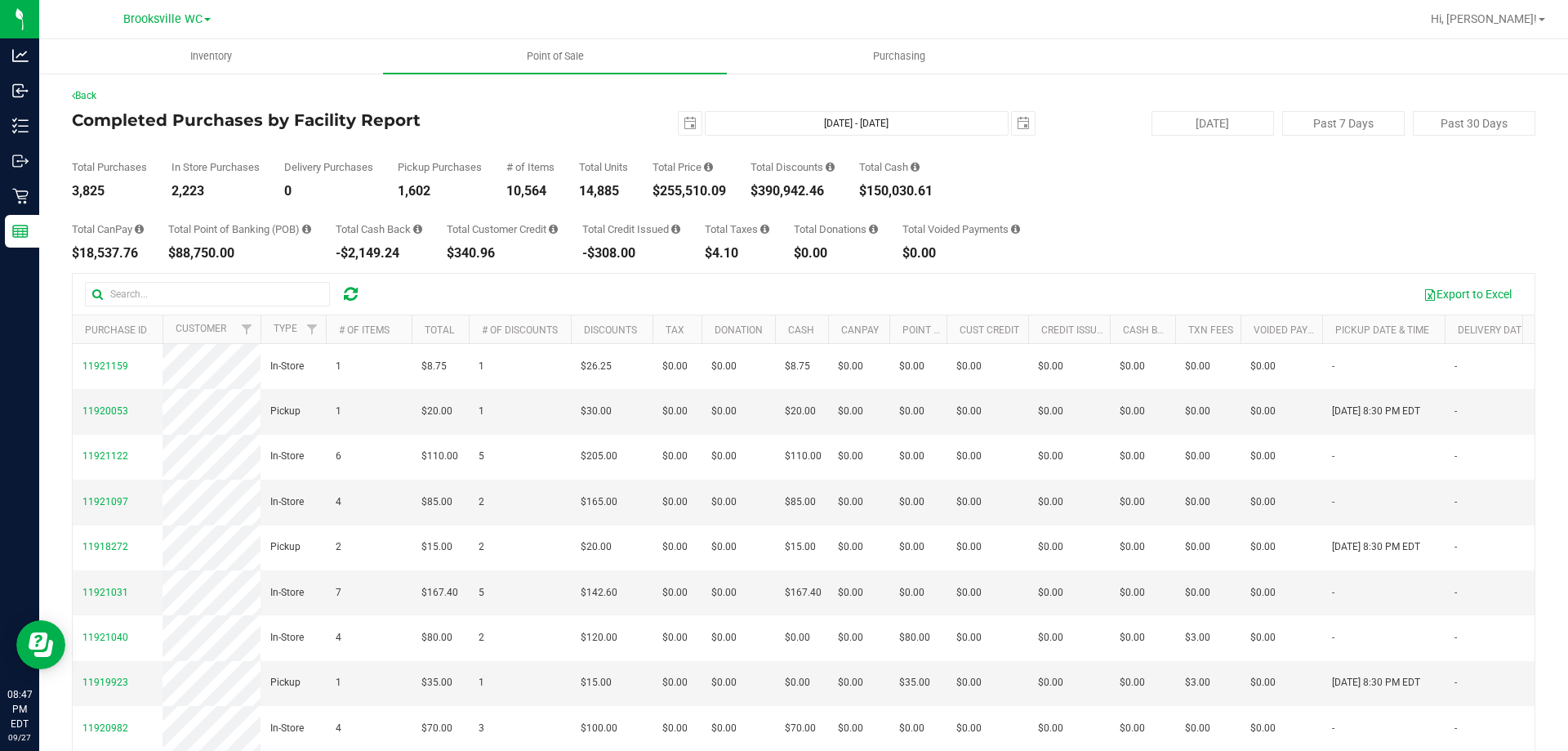
click at [712, 191] on div "$255,510.09" at bounding box center [689, 191] width 74 height 13
copy div "255,510.09"
